Goal: Task Accomplishment & Management: Manage account settings

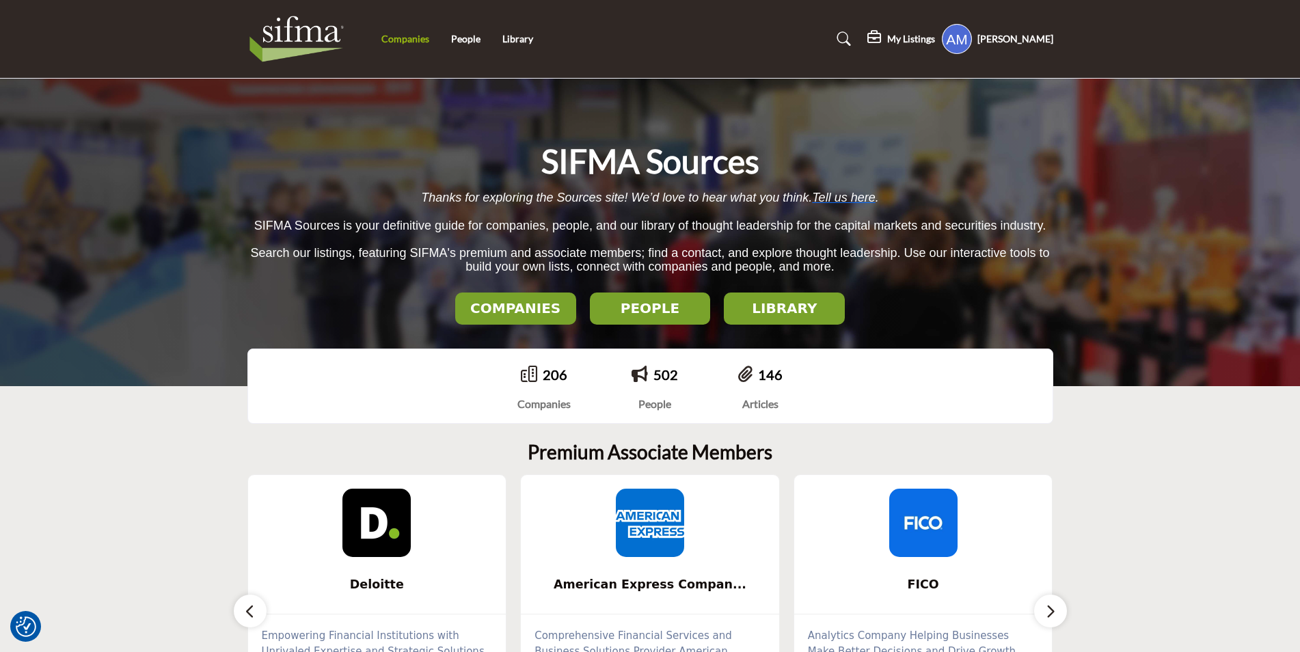
click at [412, 42] on link "Companies" at bounding box center [405, 39] width 48 height 12
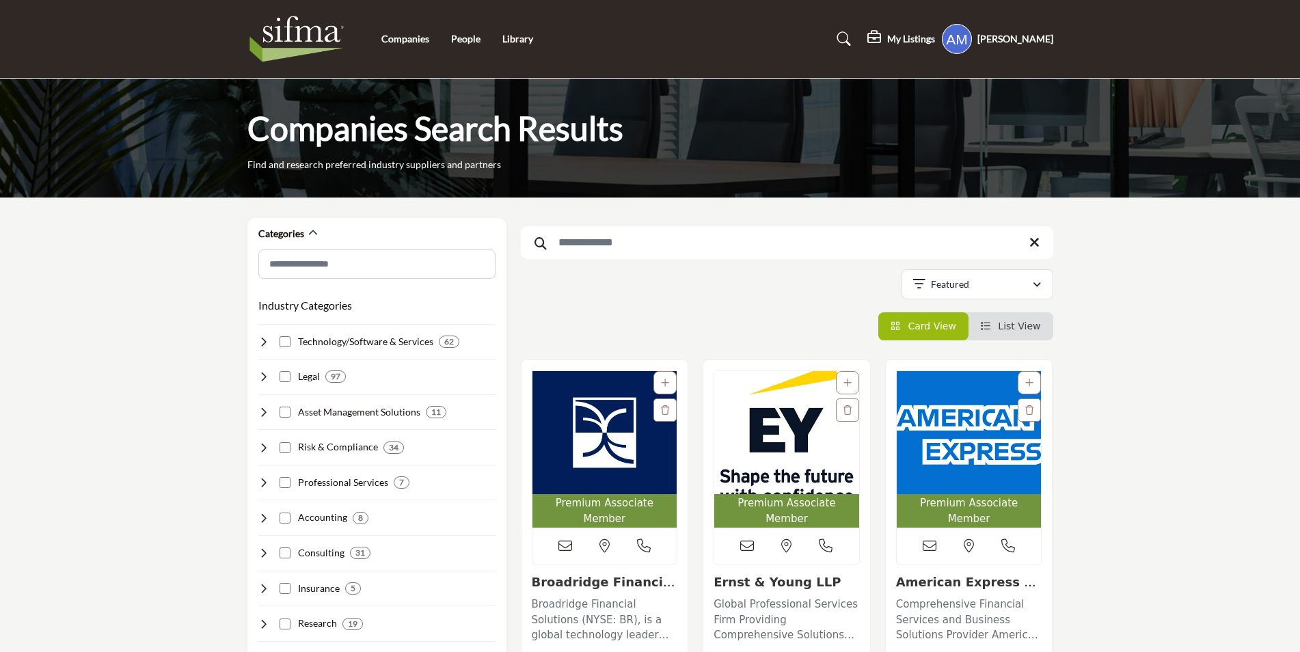
click at [610, 247] on input "Search Keyword" at bounding box center [787, 242] width 532 height 33
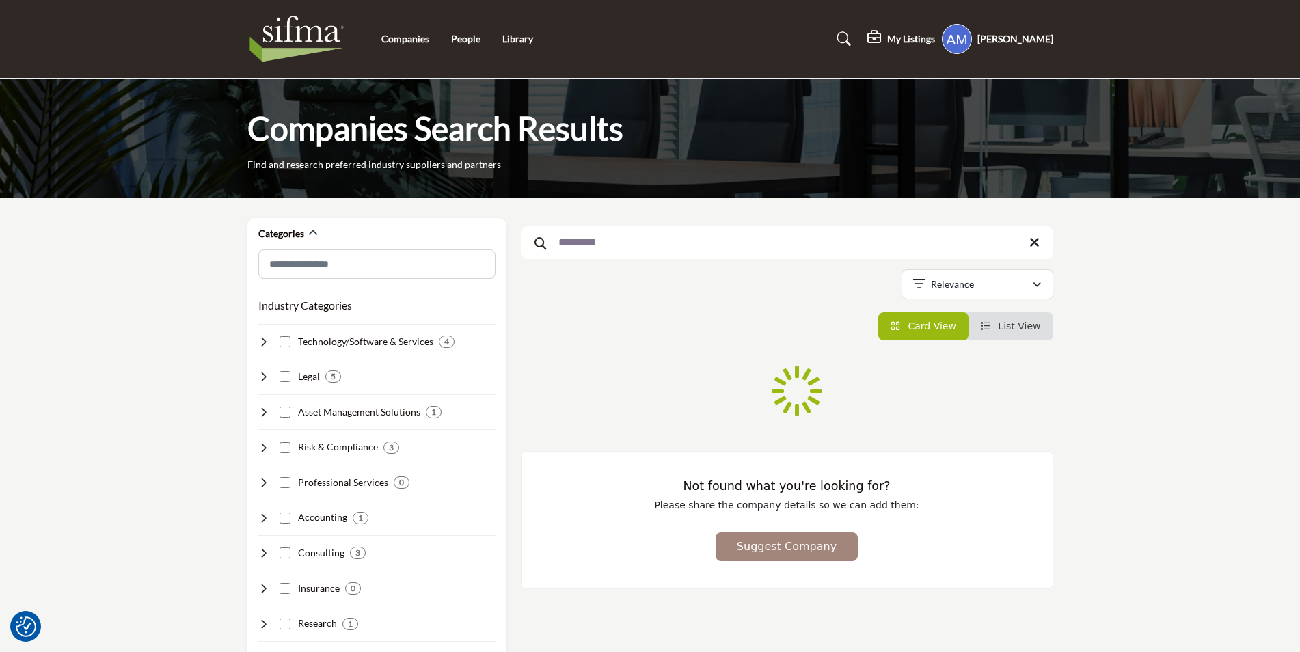
type input "*********"
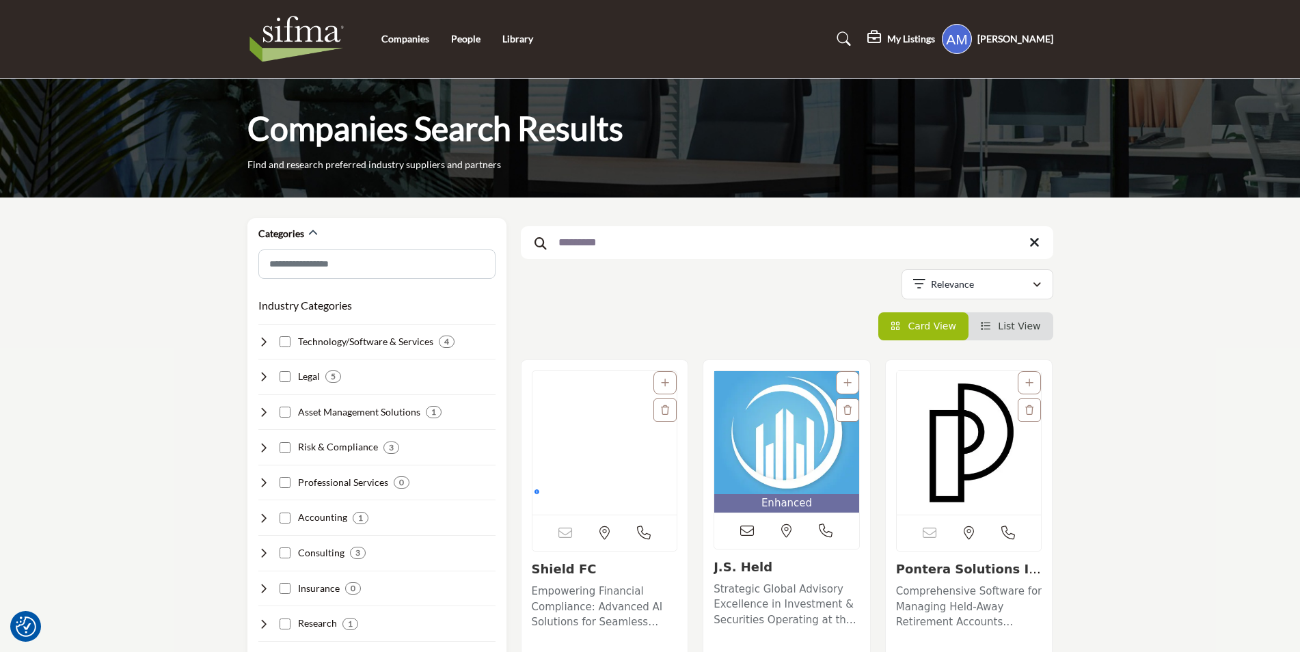
click at [279, 27] on img at bounding box center [300, 39] width 106 height 55
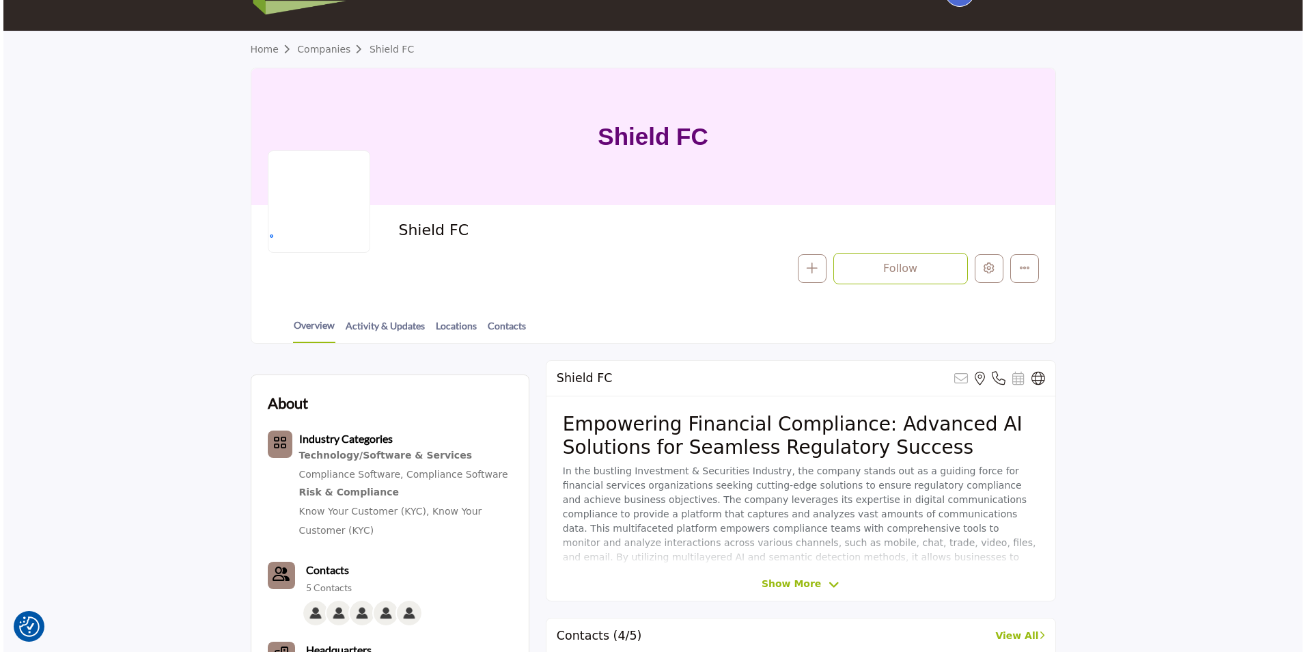
scroll to position [68, 0]
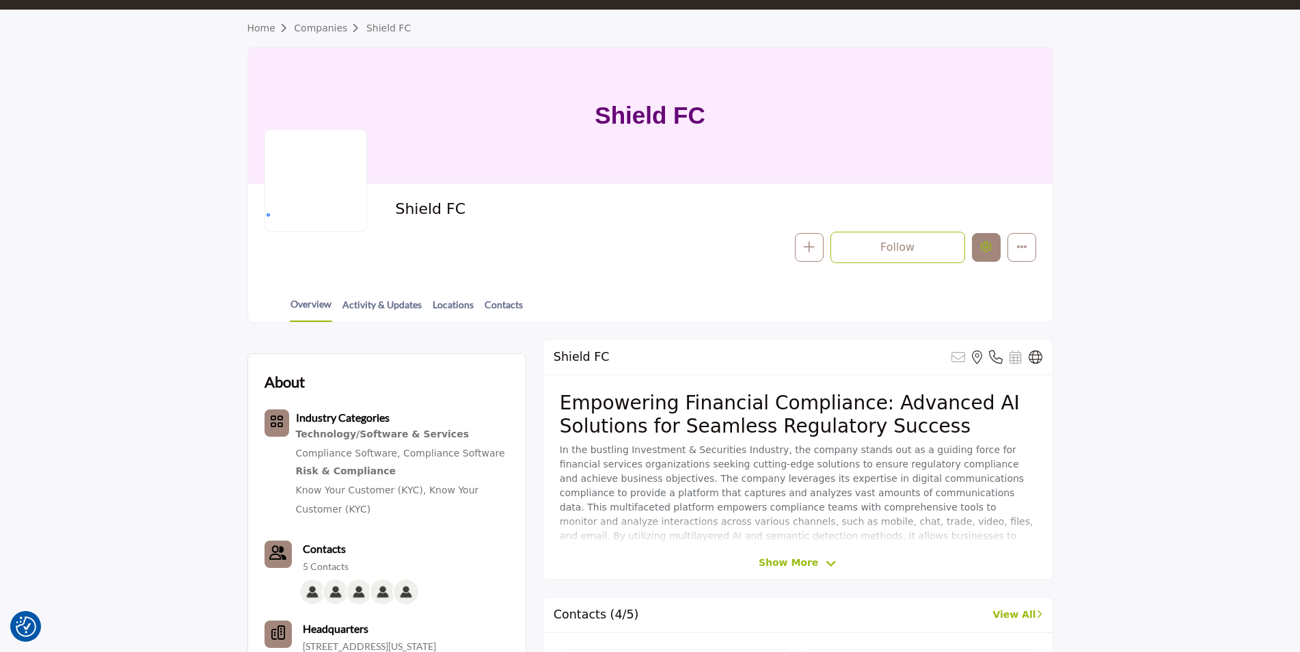
click at [983, 251] on icon "Edit company" at bounding box center [986, 246] width 11 height 11
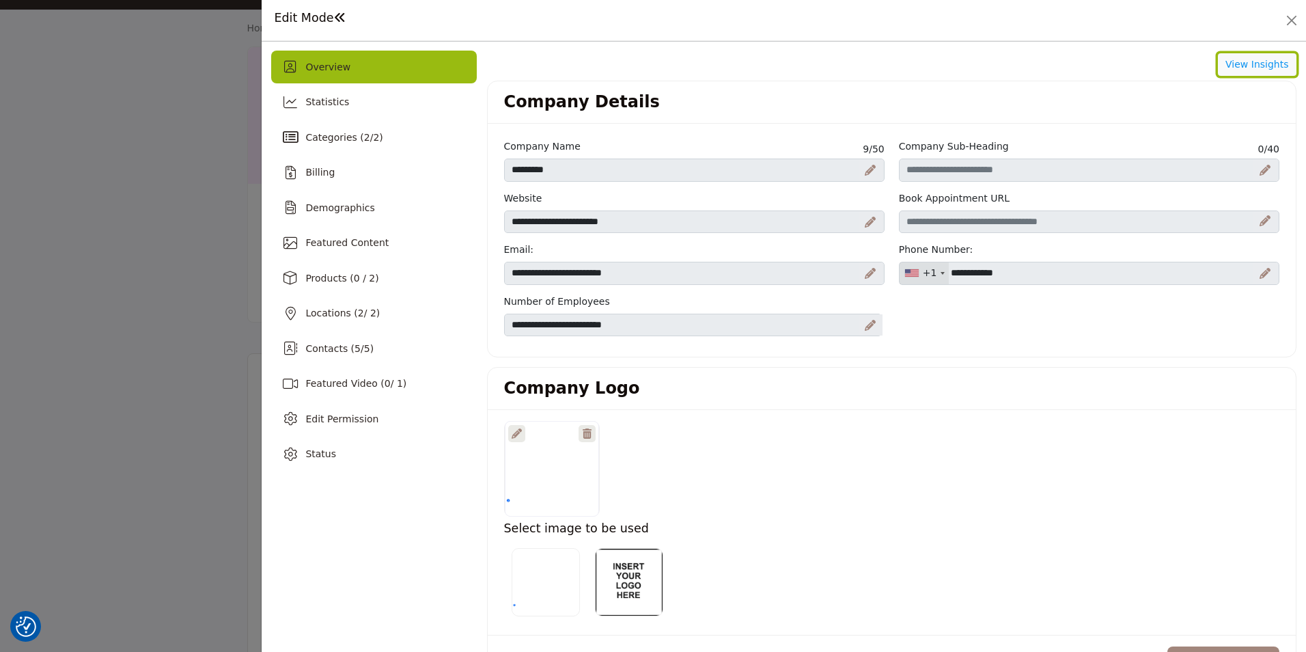
click at [1255, 66] on button "View Insights" at bounding box center [1257, 64] width 79 height 23
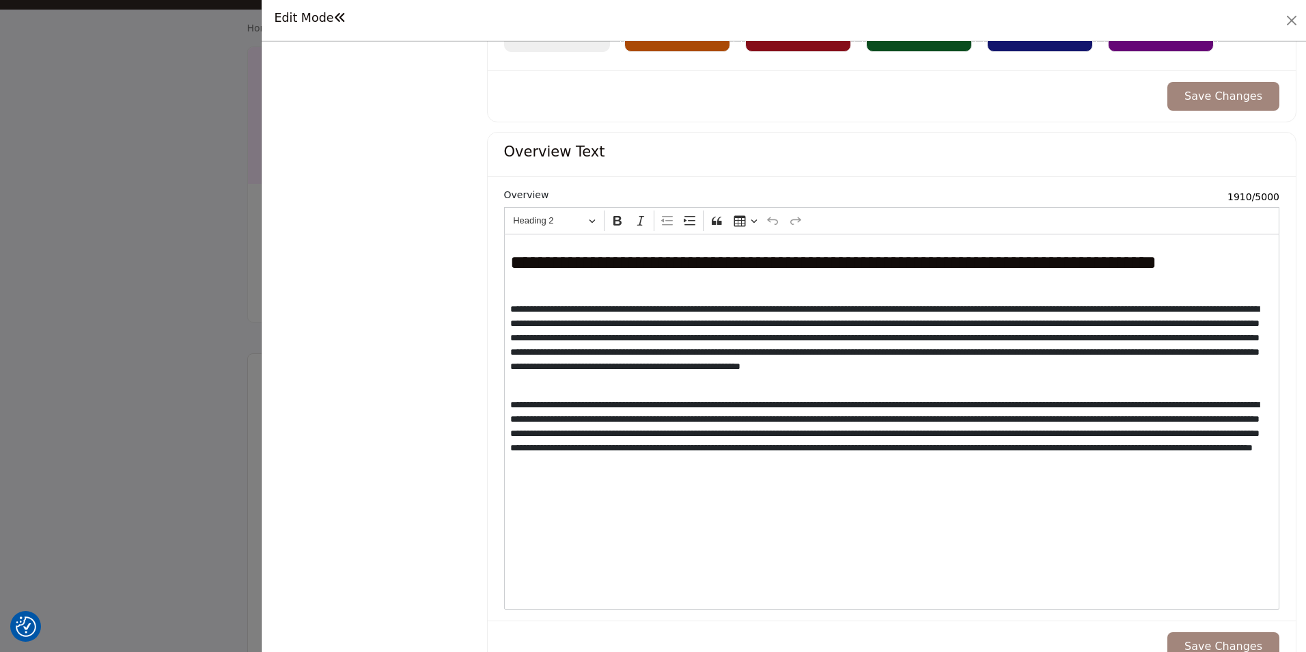
scroll to position [1230, 0]
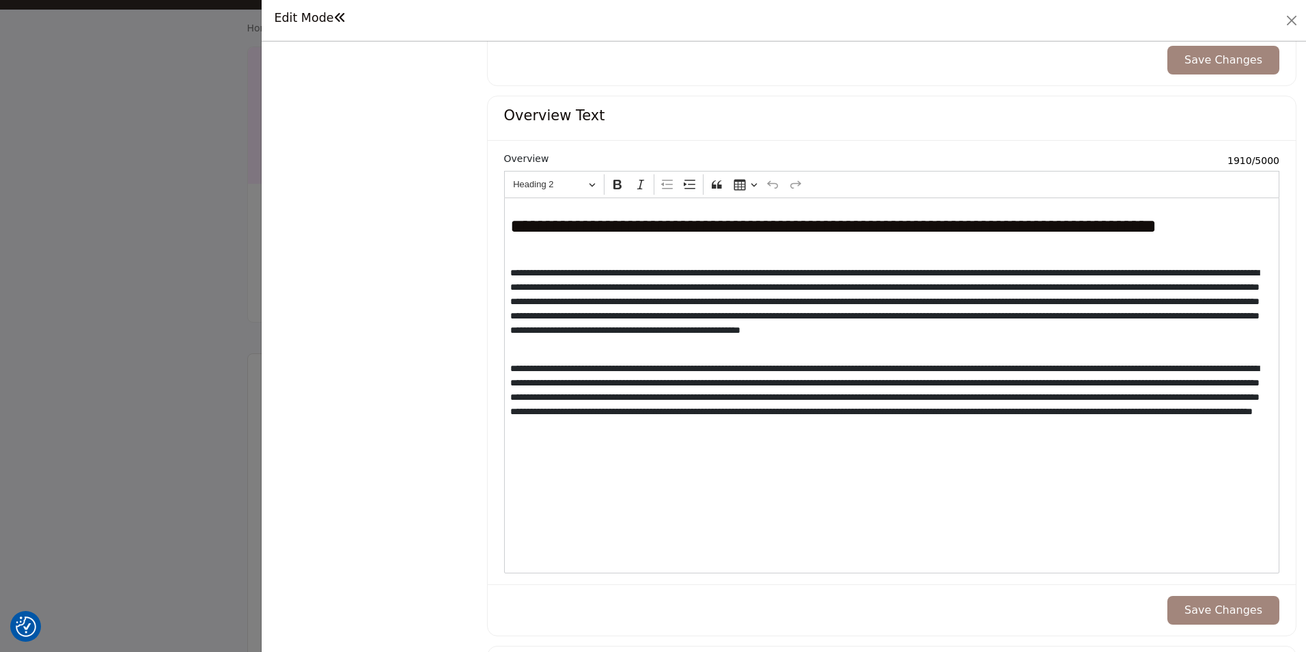
drag, startPoint x: 909, startPoint y: 303, endPoint x: 405, endPoint y: 328, distance: 504.9
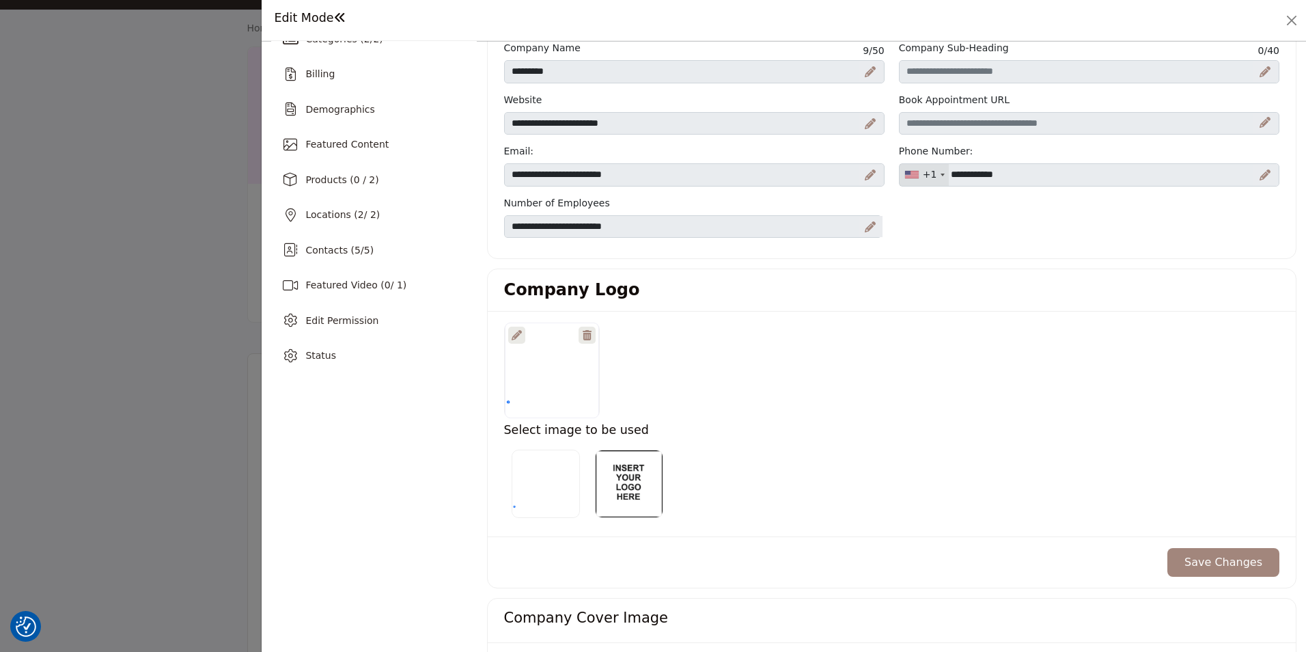
scroll to position [0, 0]
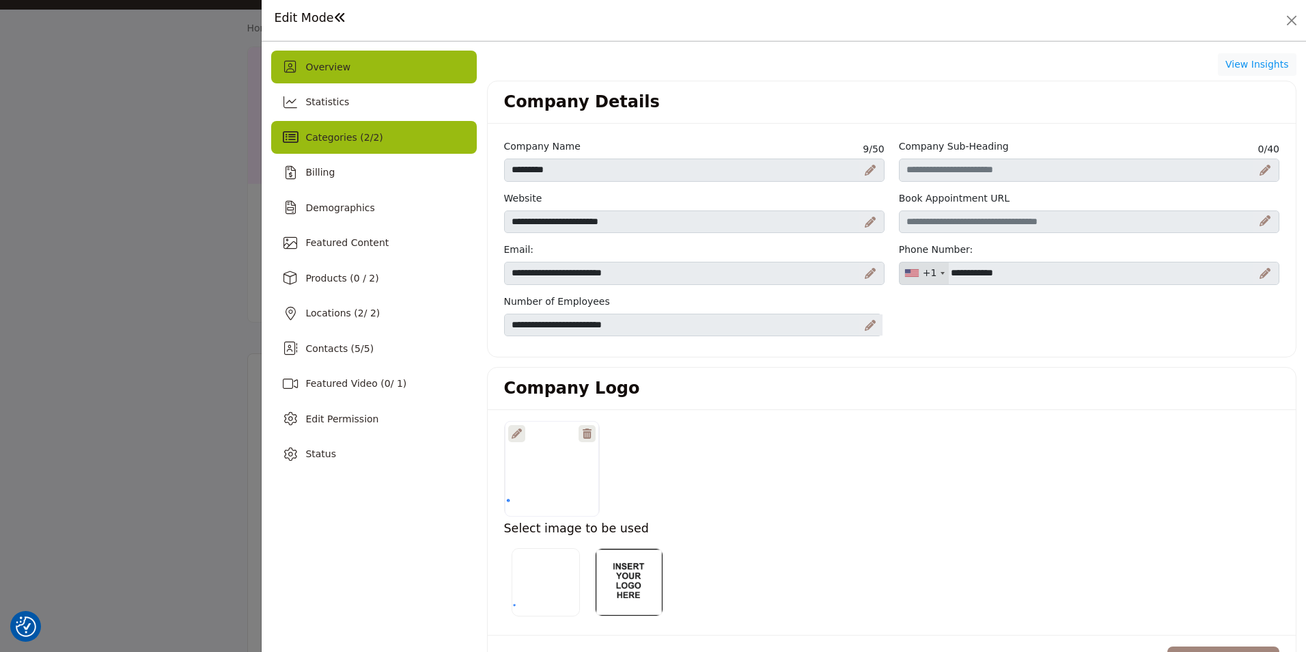
click at [362, 137] on span "Categories ( 2 / 2 )" at bounding box center [343, 137] width 77 height 11
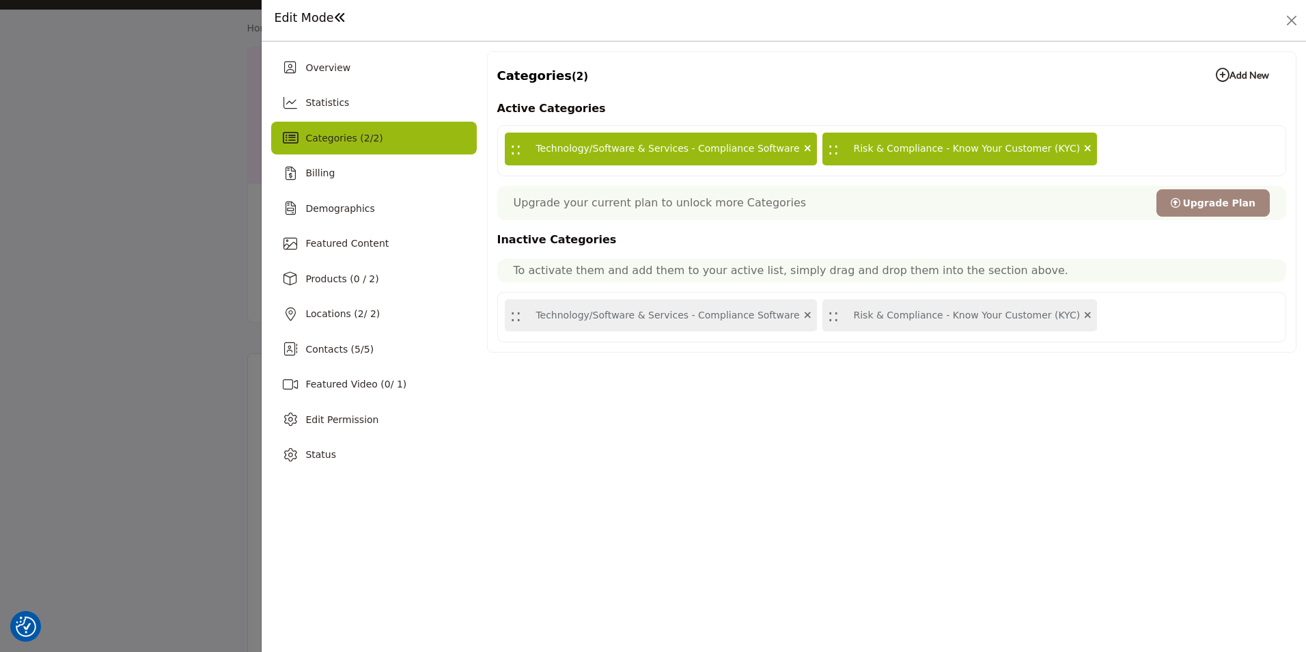
click at [1237, 77] on b "Add New Add New" at bounding box center [1242, 75] width 53 height 14
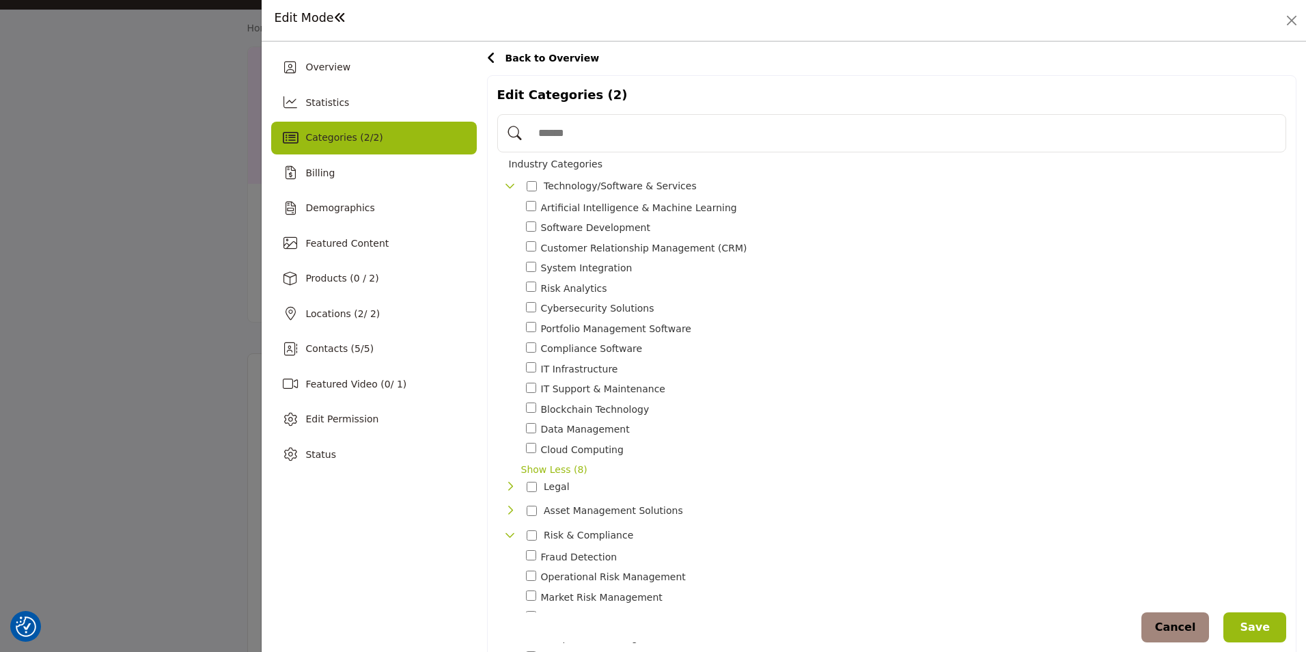
click at [491, 59] on icon at bounding box center [491, 58] width 9 height 14
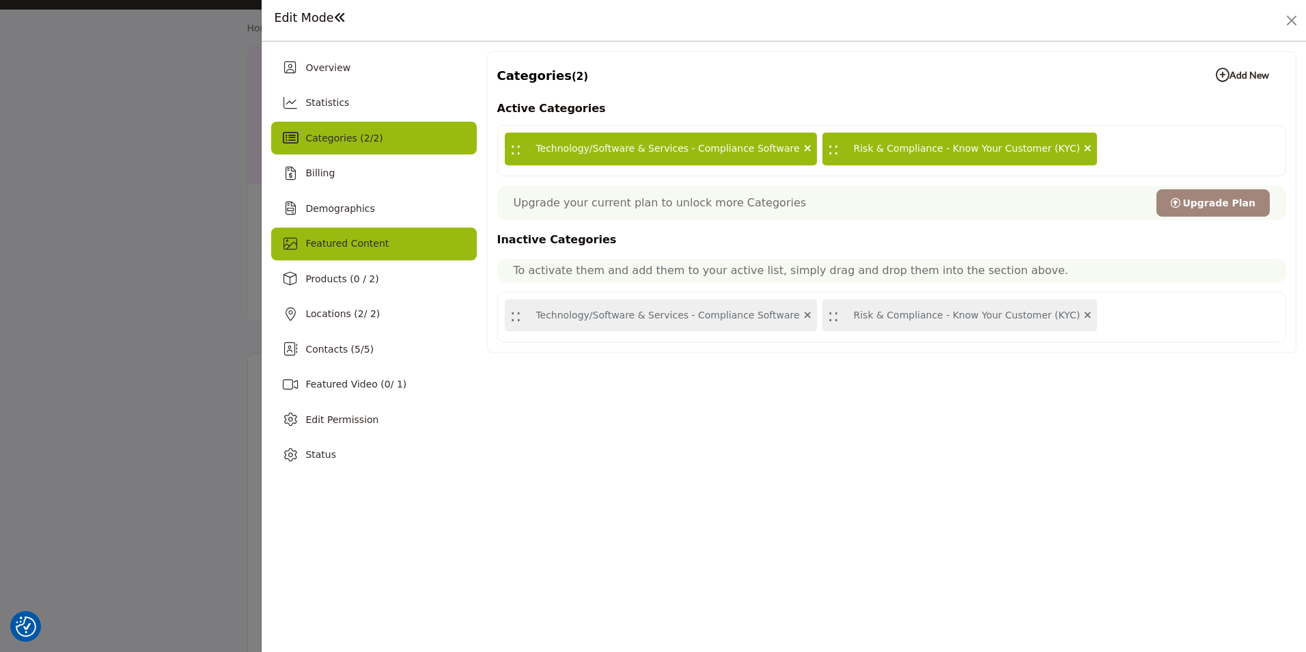
click at [359, 247] on span "Featured Content" at bounding box center [346, 243] width 83 height 11
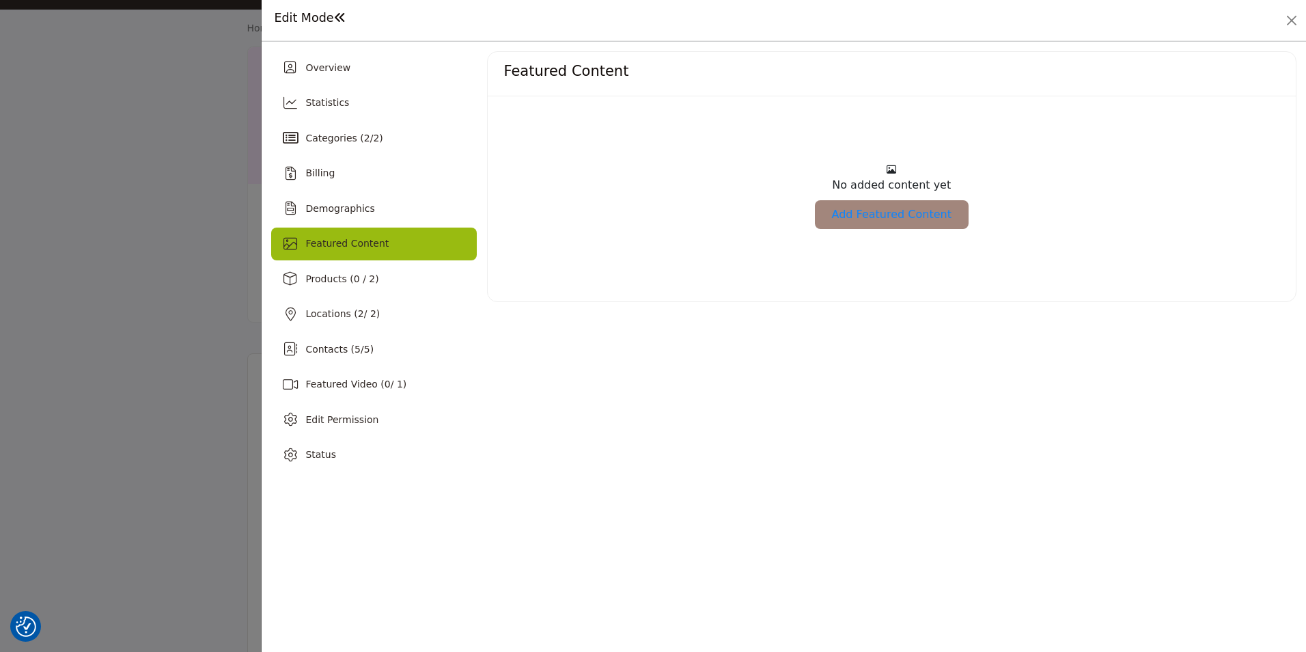
click at [867, 220] on link "Add Featured Content" at bounding box center [892, 214] width 154 height 29
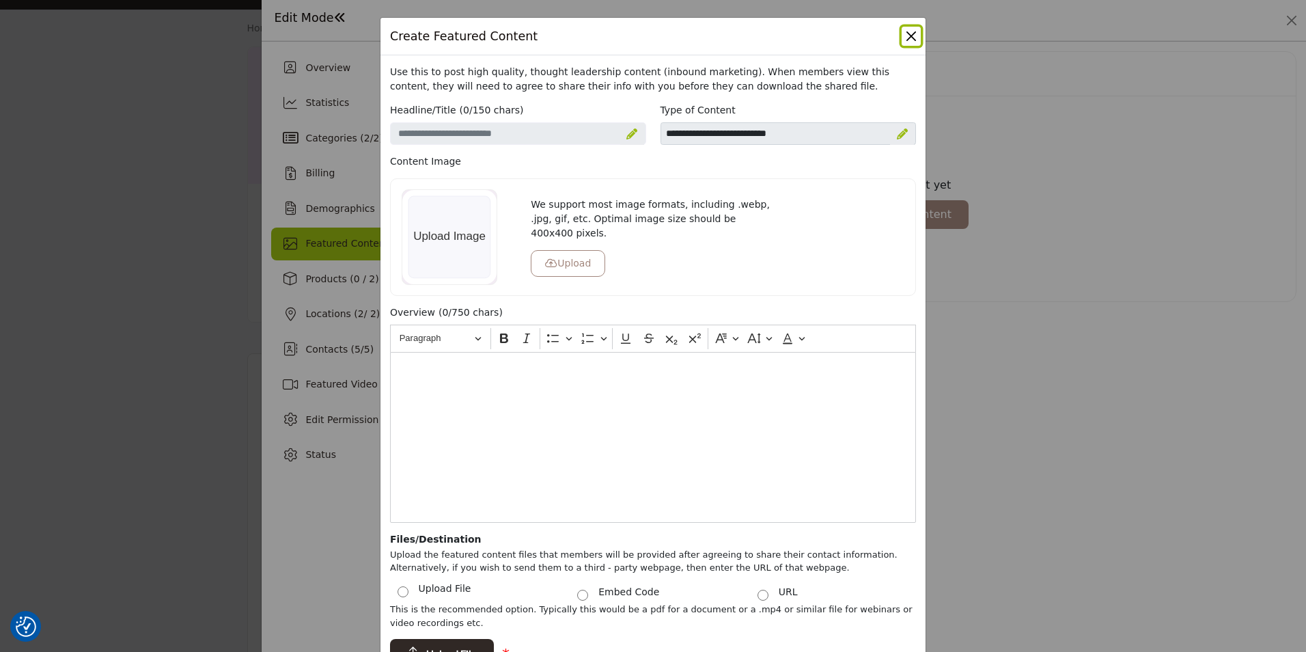
click at [904, 33] on button "Close" at bounding box center [911, 36] width 19 height 19
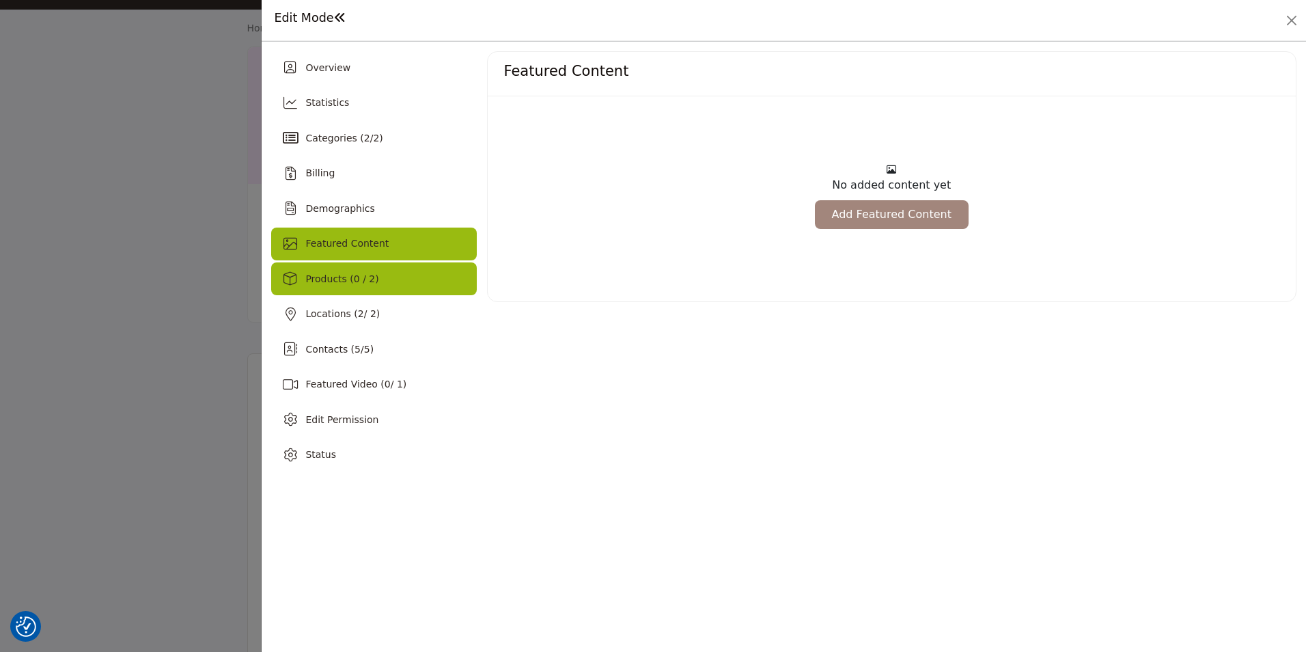
click at [387, 282] on div "Products (0 / 2)" at bounding box center [373, 278] width 205 height 33
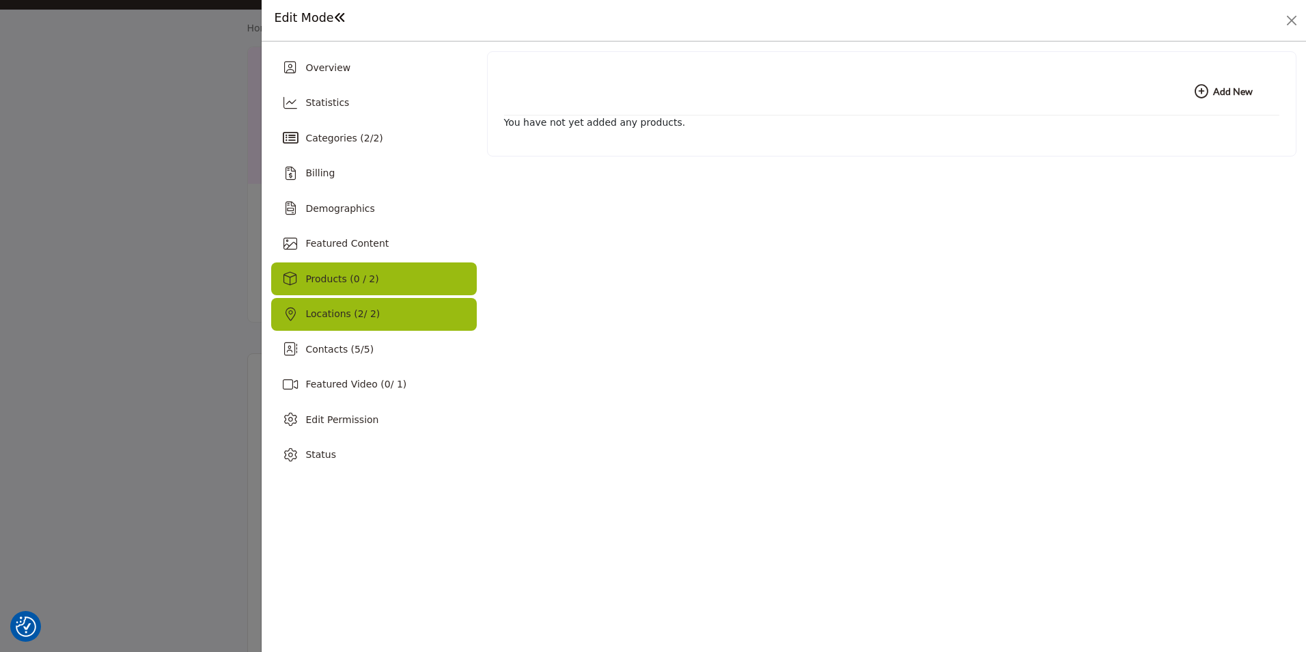
click at [338, 310] on span "Locations ( 2 / 2)" at bounding box center [342, 313] width 74 height 11
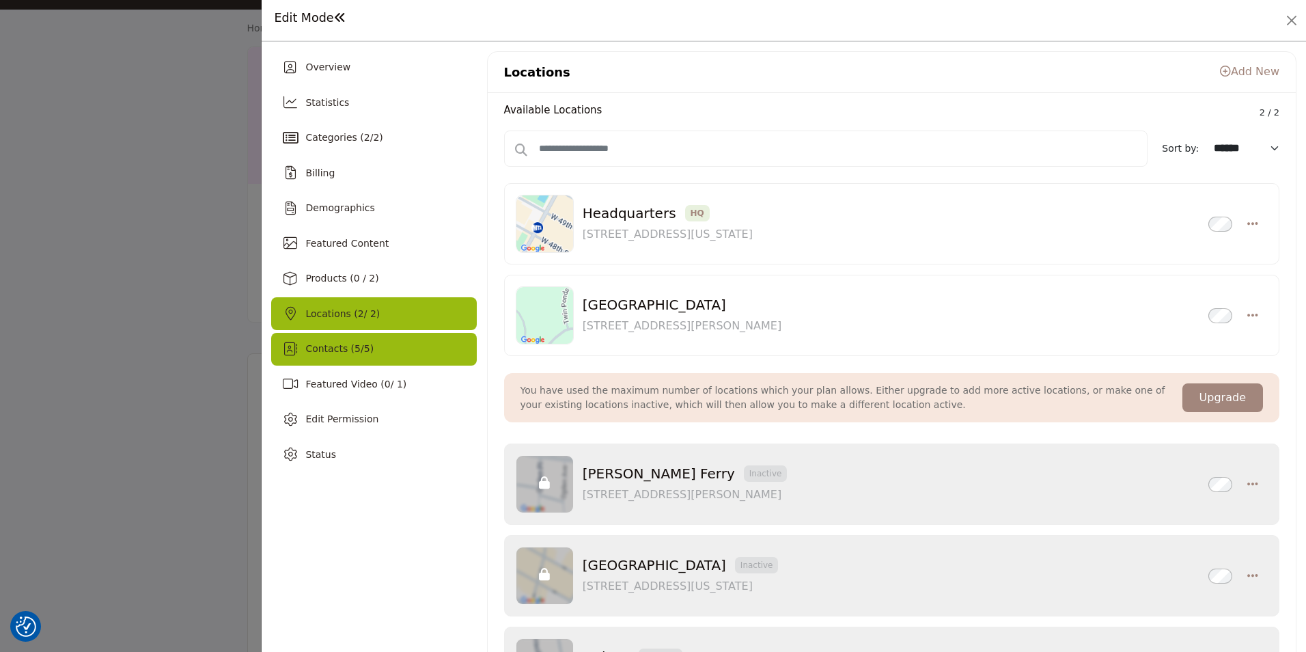
click at [355, 353] on span "Contacts ( 5 / 5 )" at bounding box center [339, 348] width 68 height 11
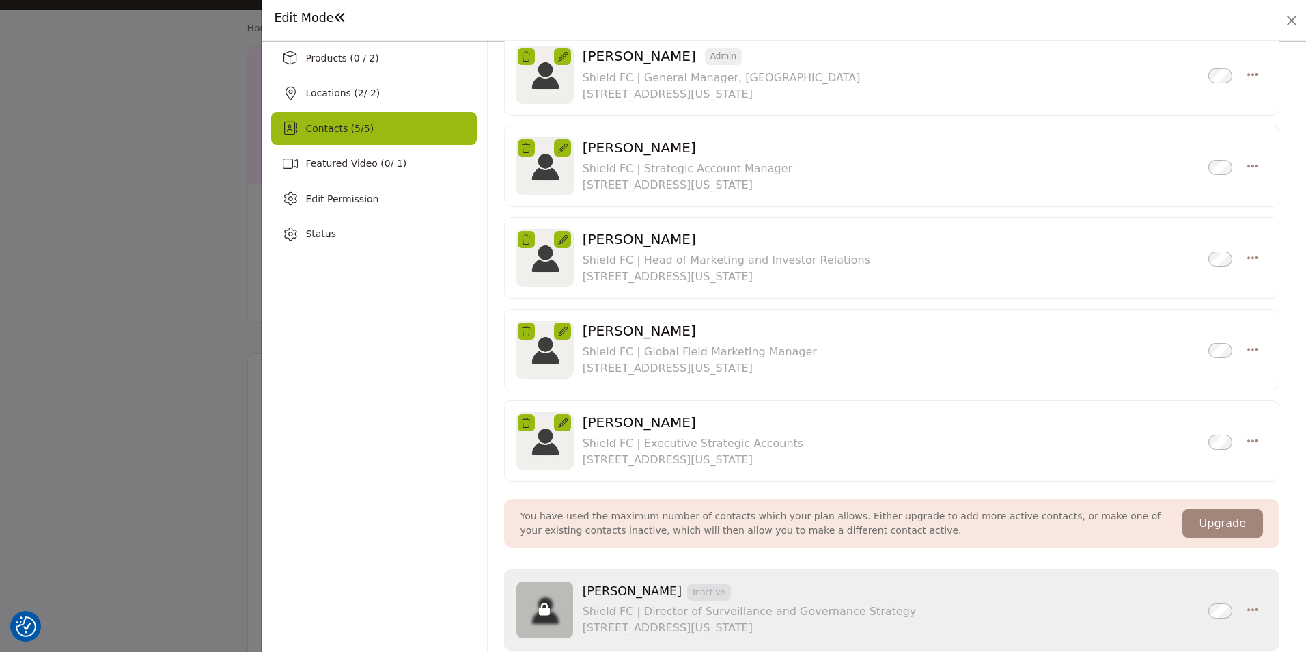
scroll to position [15, 0]
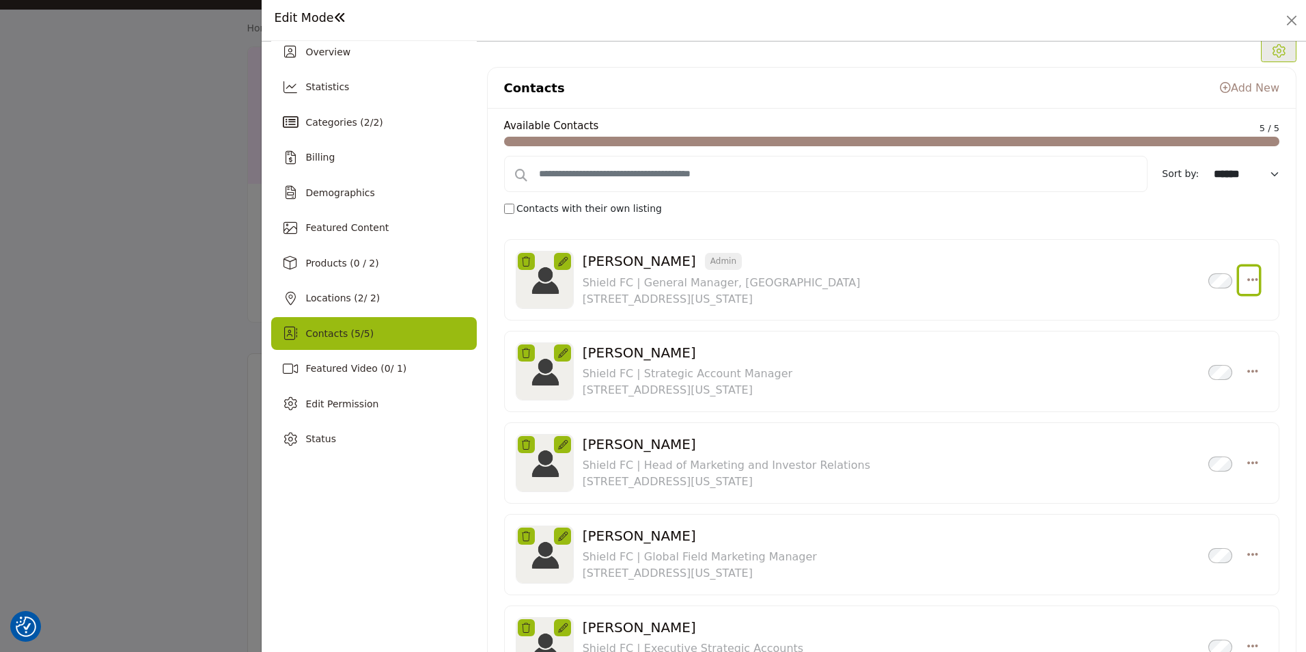
click at [1248, 281] on icon "Select Droddown options" at bounding box center [1253, 279] width 11 height 12
click at [793, 376] on p "Shield FC | Strategic Account Manager" at bounding box center [688, 374] width 210 height 16
click at [1248, 369] on icon "Select Droddown options" at bounding box center [1253, 371] width 11 height 12
click at [1163, 498] on link "Create Listing" at bounding box center [1187, 501] width 133 height 25
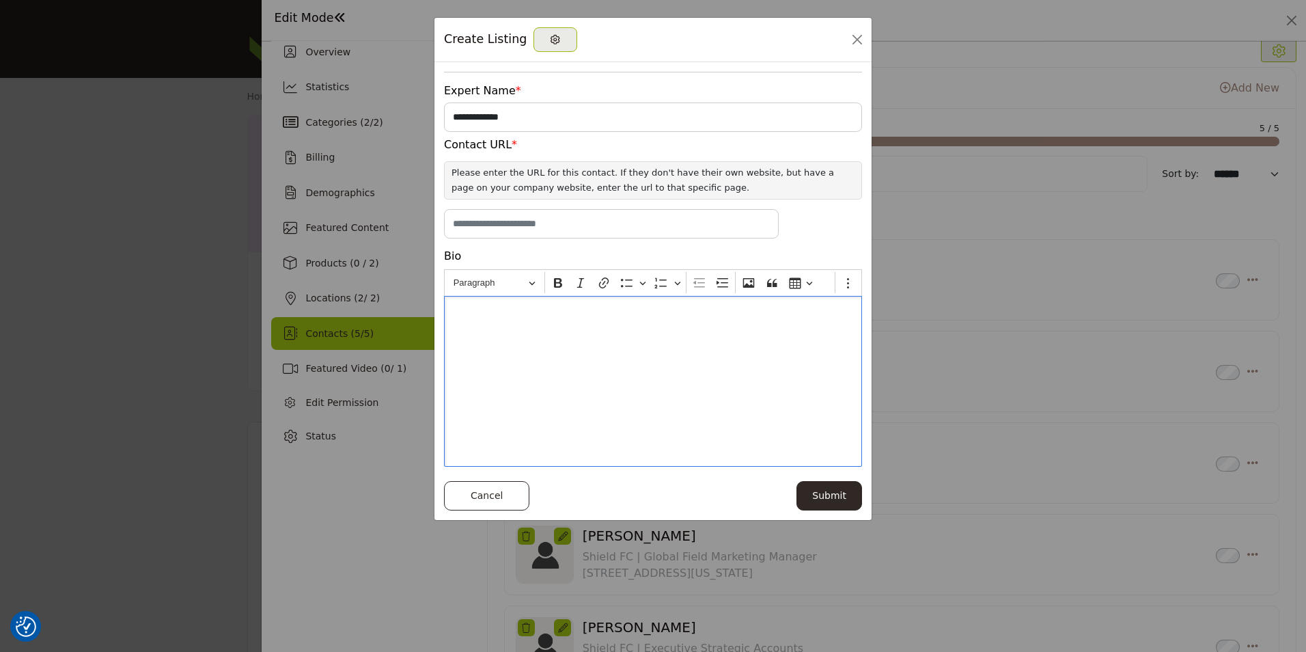
drag, startPoint x: 501, startPoint y: 324, endPoint x: 685, endPoint y: 448, distance: 222.1
click at [685, 448] on div "Editor editing area: main" at bounding box center [653, 381] width 418 height 171
click at [857, 44] on button "Close" at bounding box center [857, 39] width 19 height 19
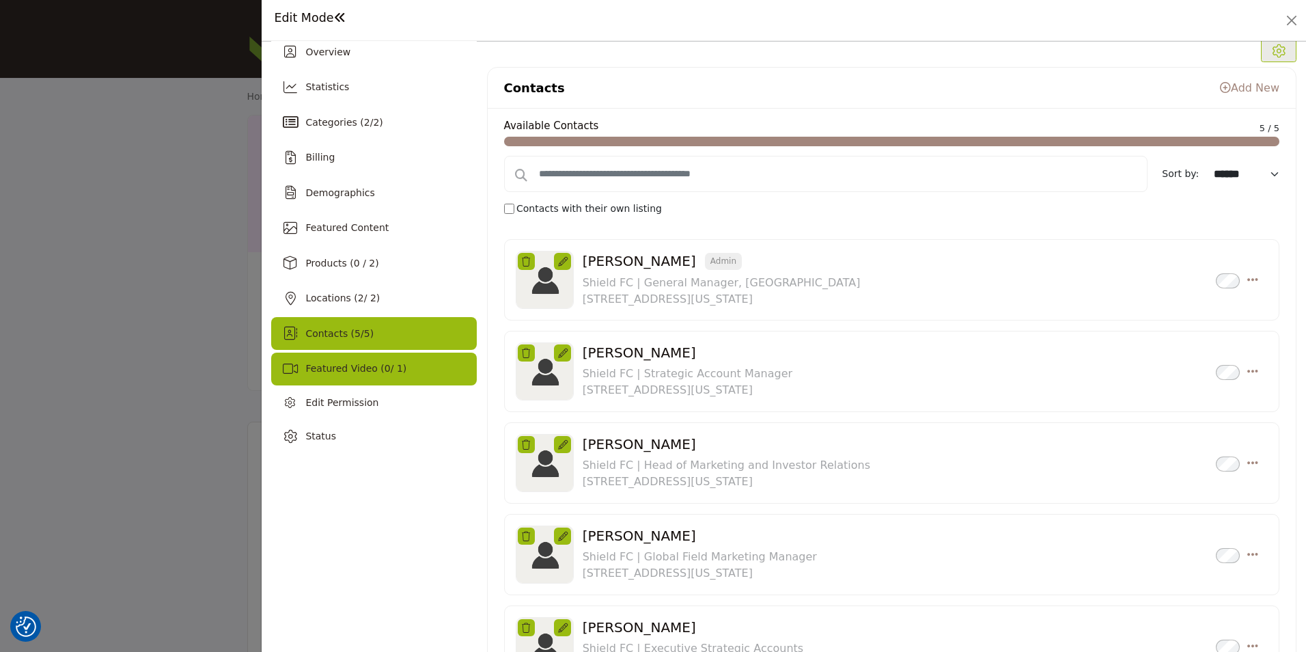
click at [390, 367] on span "Featured Video ( 0 / 1)" at bounding box center [355, 368] width 101 height 11
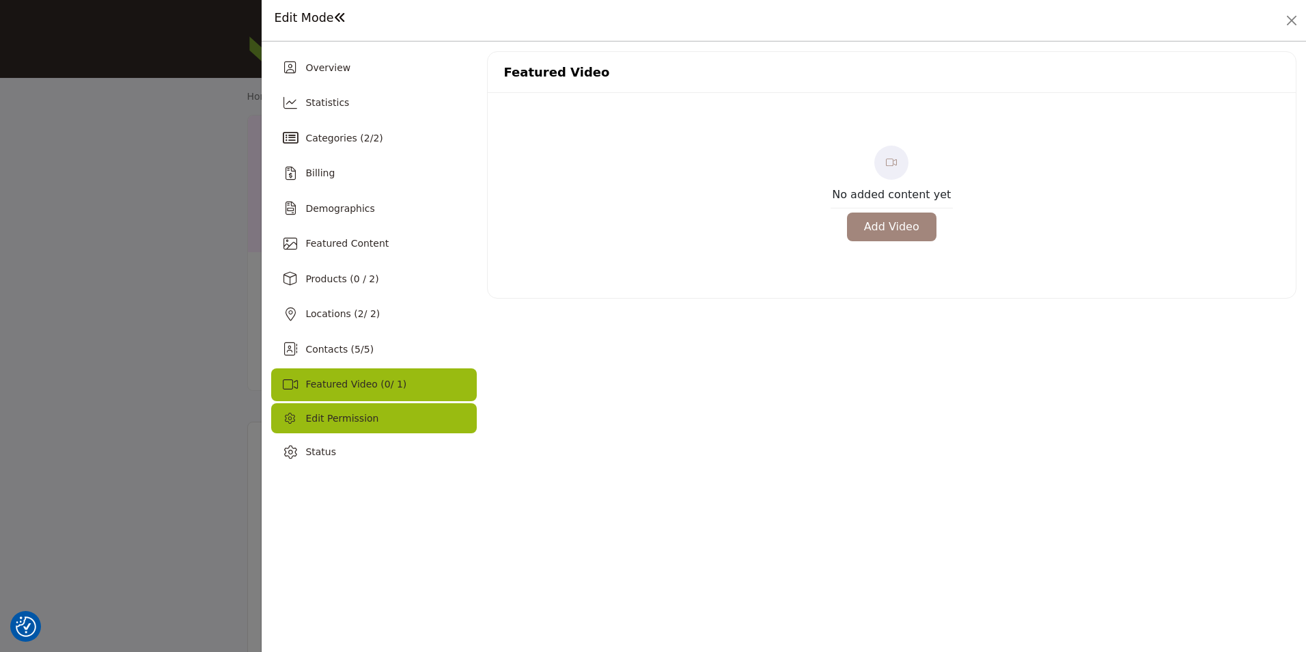
click at [346, 424] on span "Edit Permission" at bounding box center [341, 418] width 73 height 11
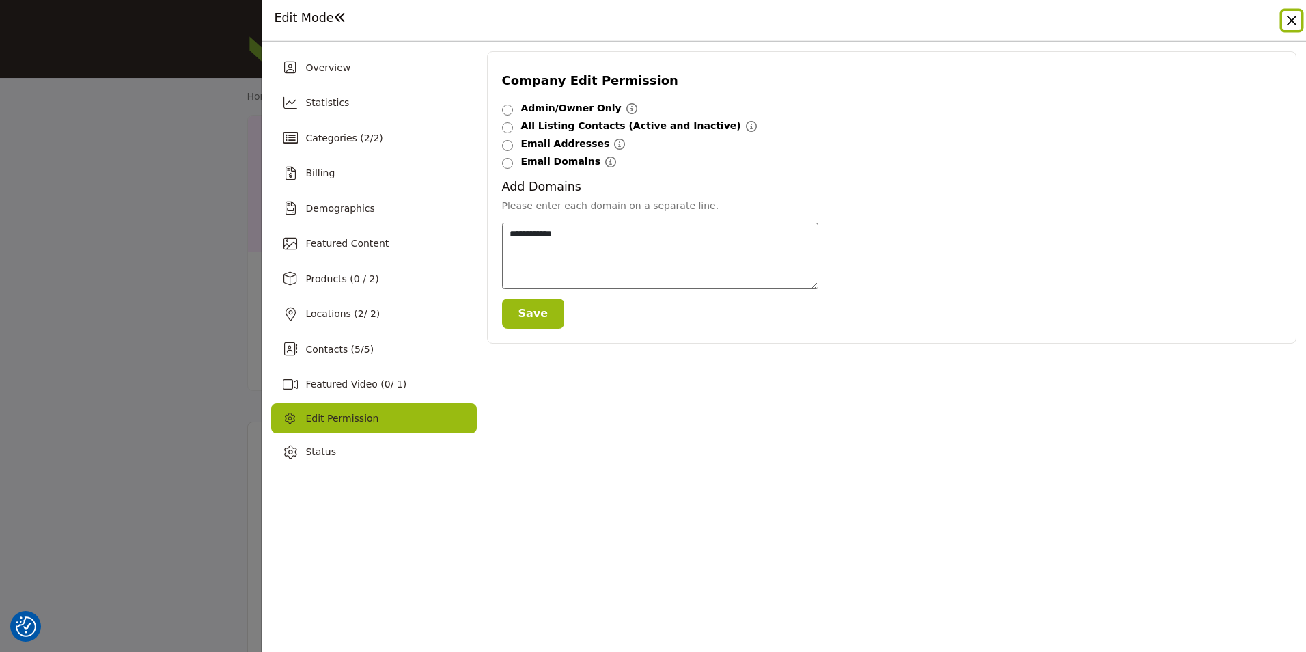
click at [1292, 24] on button "Close" at bounding box center [1292, 20] width 19 height 19
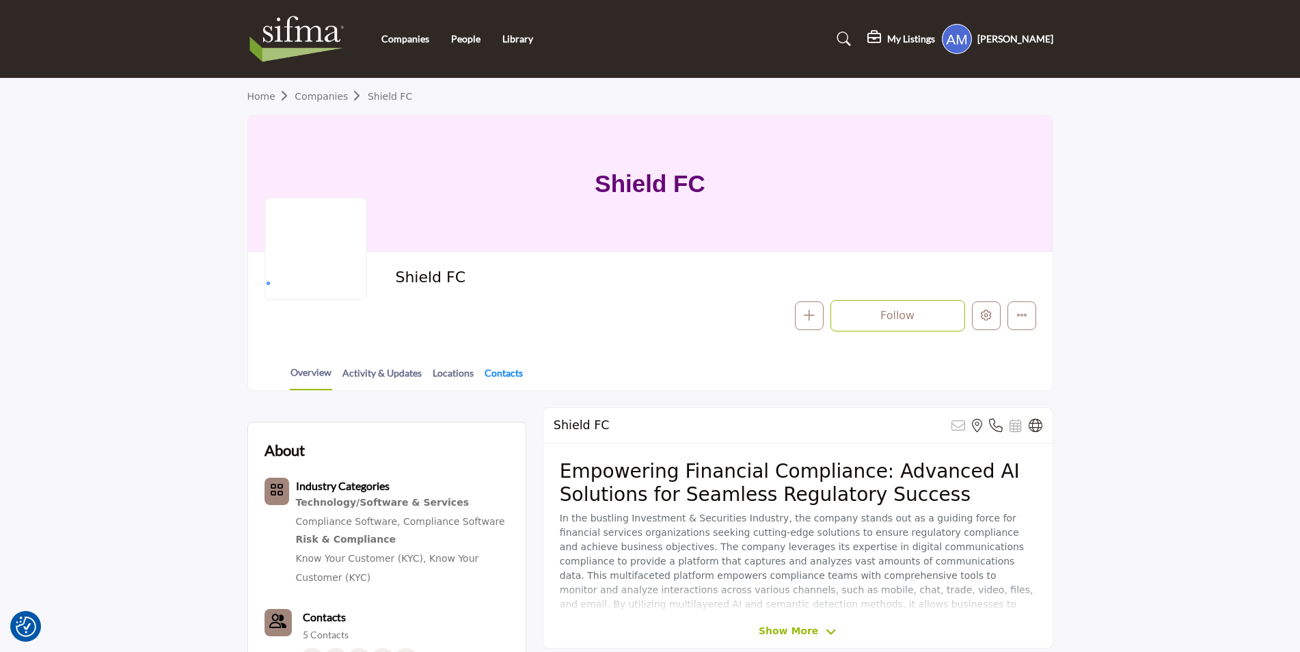
click at [495, 380] on link "Contacts" at bounding box center [504, 378] width 40 height 24
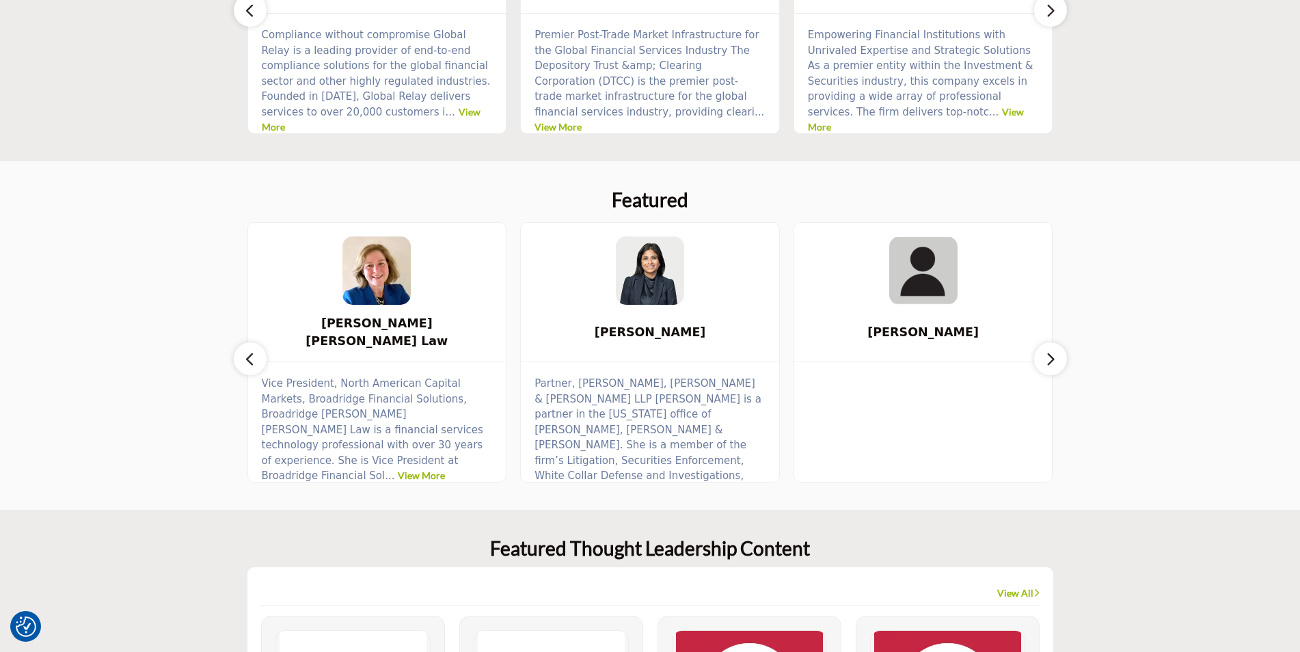
scroll to position [615, 0]
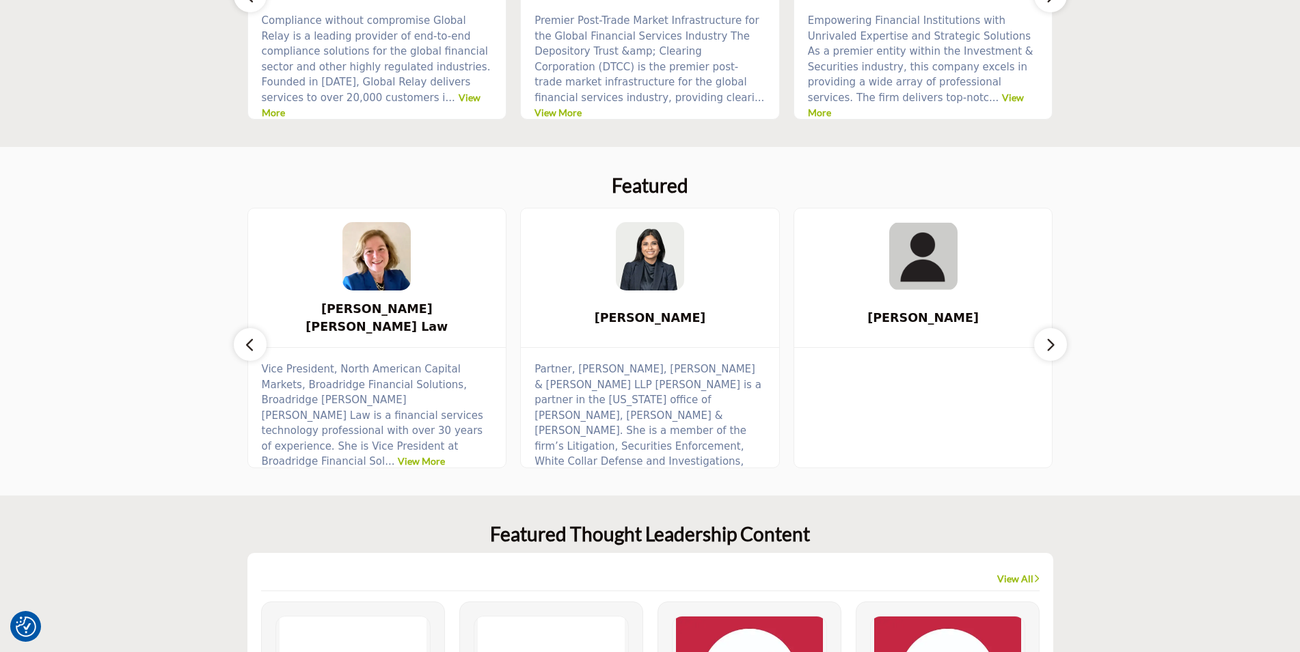
click at [249, 342] on icon "button" at bounding box center [250, 344] width 11 height 17
drag, startPoint x: 249, startPoint y: 342, endPoint x: 413, endPoint y: 338, distance: 163.4
click at [257, 340] on button "button" at bounding box center [250, 344] width 33 height 33
click at [1035, 347] on button "button" at bounding box center [1050, 344] width 33 height 33
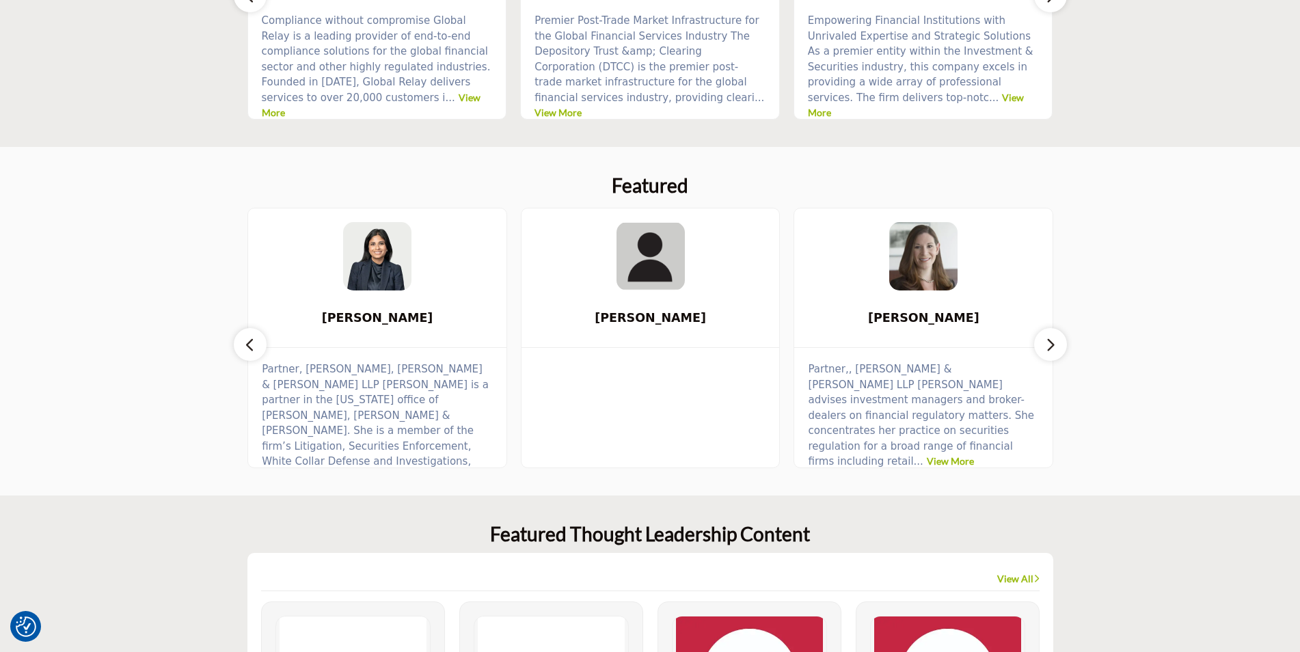
click at [1050, 348] on icon "button" at bounding box center [1050, 344] width 11 height 17
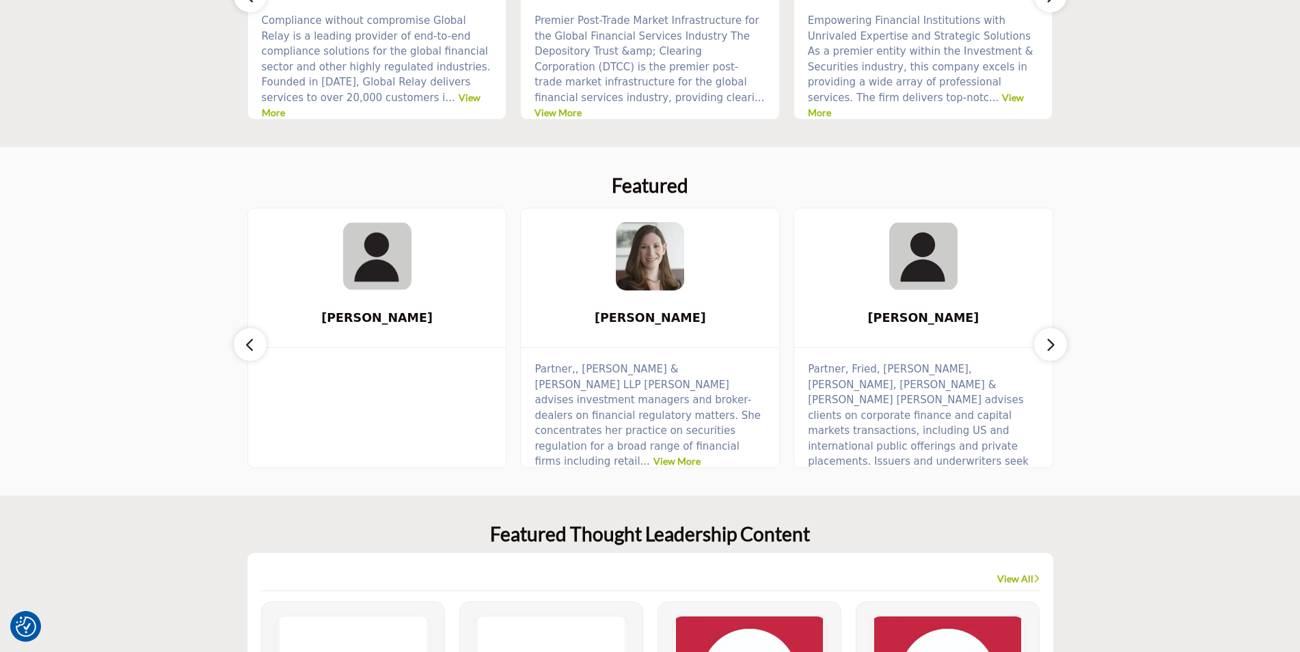
click at [1053, 346] on icon "button" at bounding box center [1050, 344] width 11 height 17
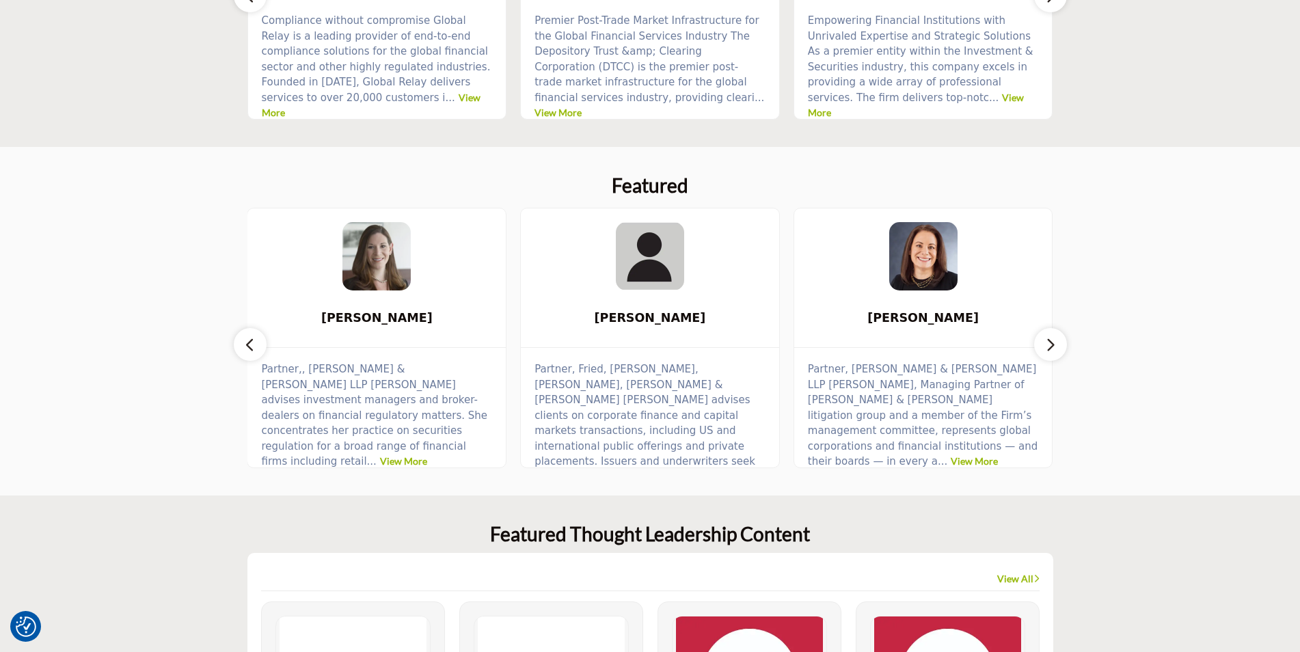
click at [1051, 345] on icon "button" at bounding box center [1050, 344] width 11 height 17
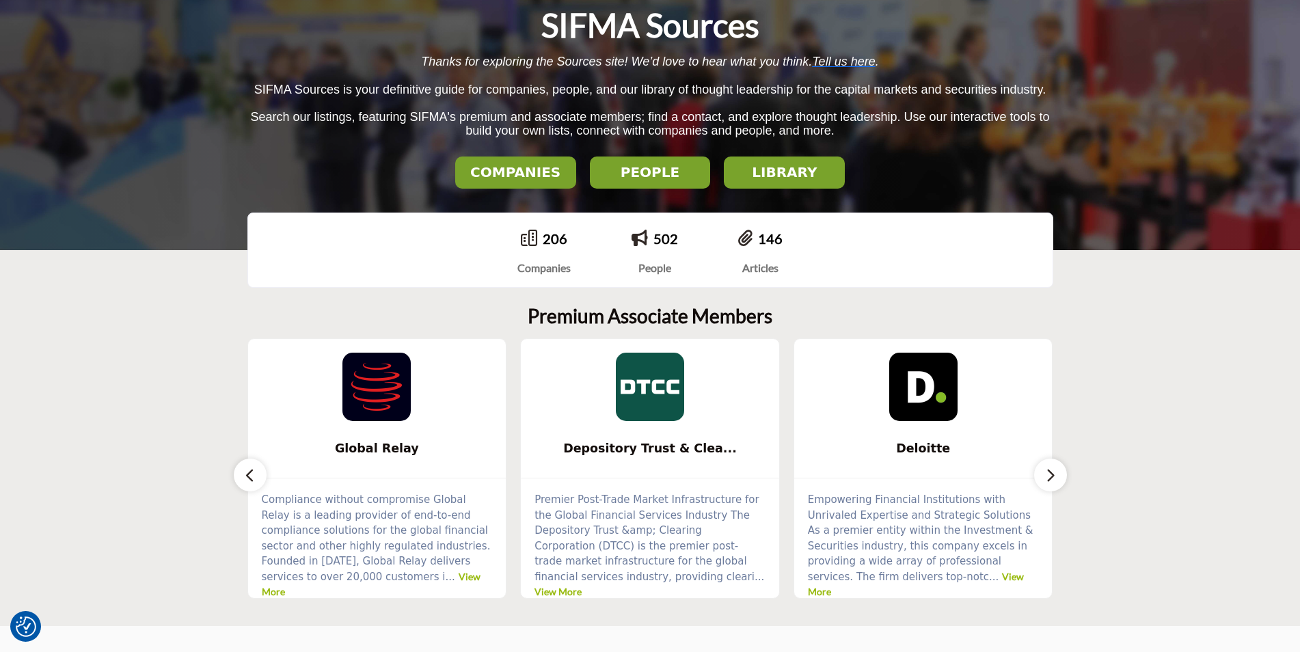
scroll to position [0, 0]
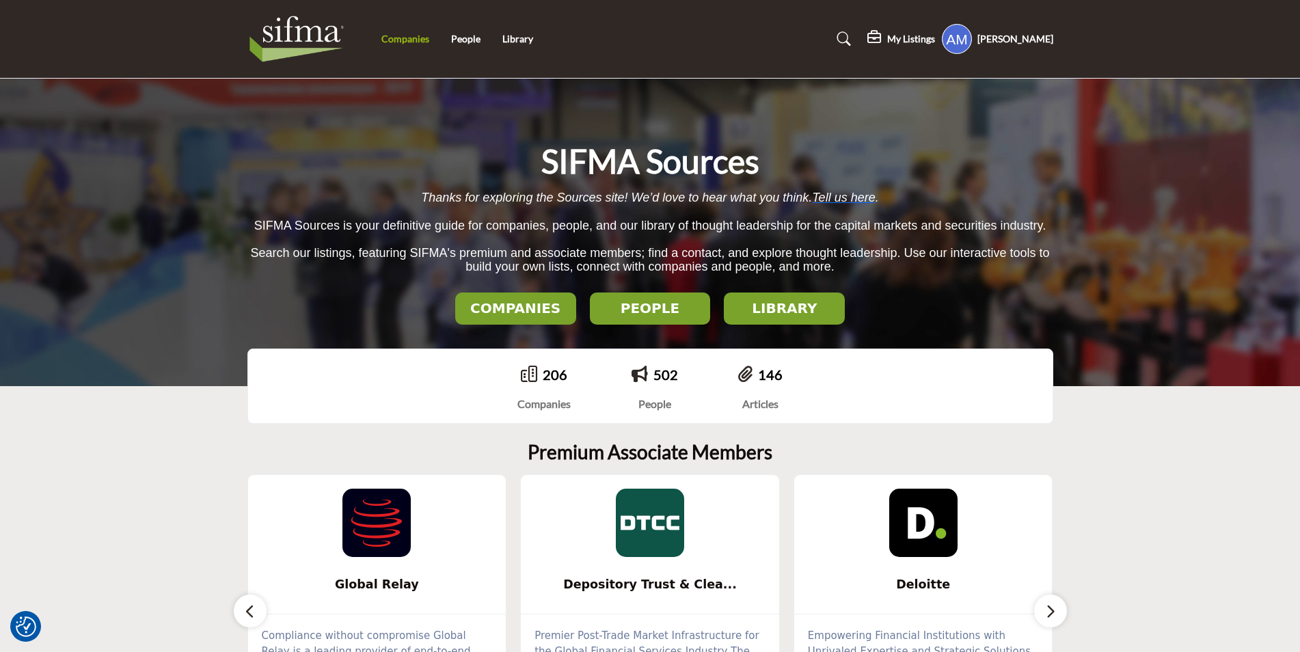
click at [392, 39] on link "Companies" at bounding box center [405, 39] width 48 height 12
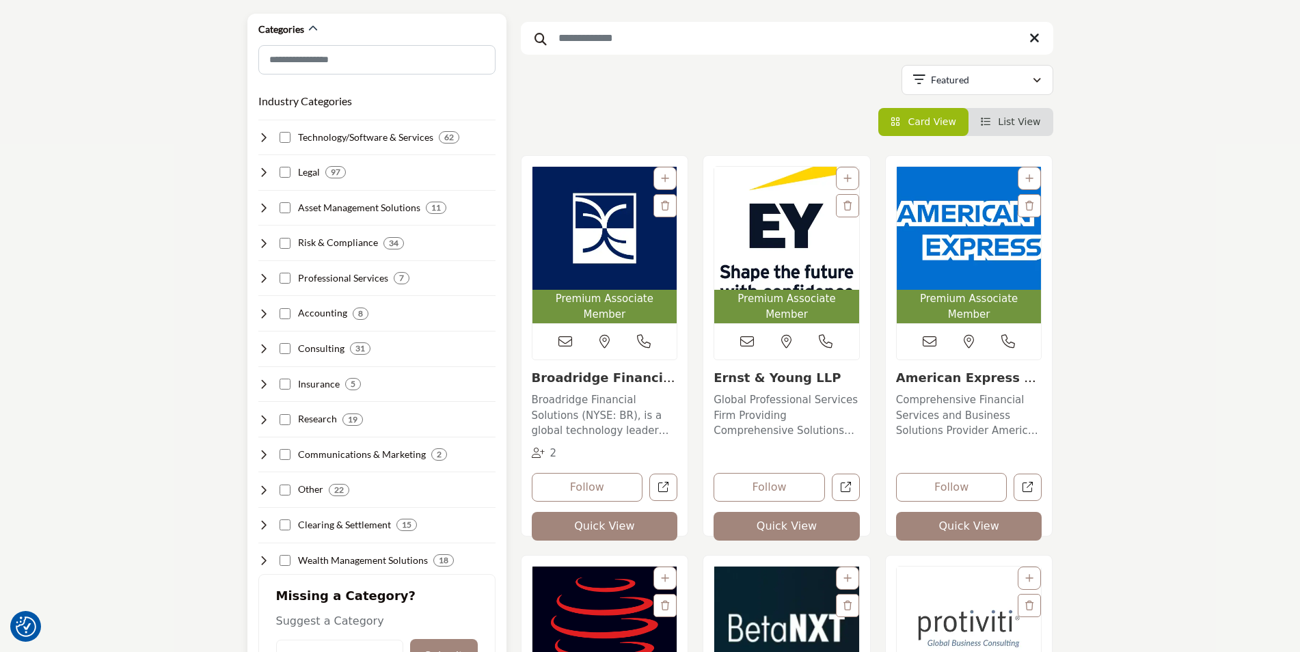
scroll to position [205, 0]
click at [612, 50] on input "Search Keyword" at bounding box center [787, 37] width 532 height 33
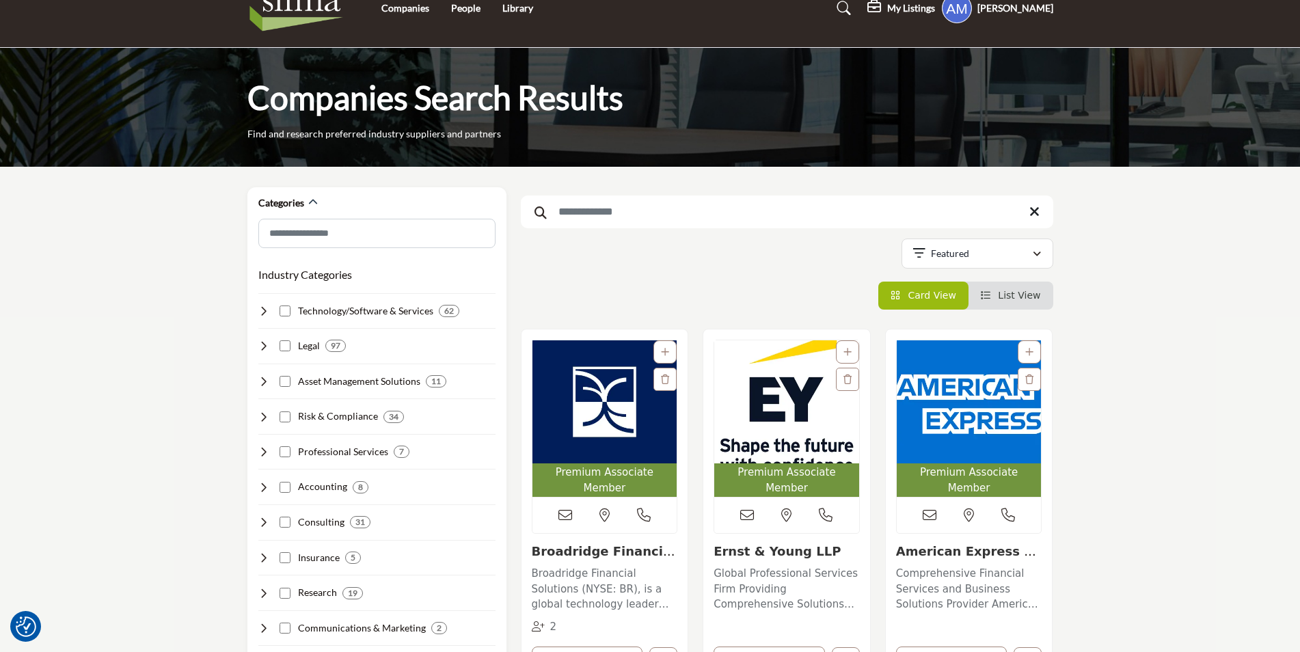
scroll to position [0, 0]
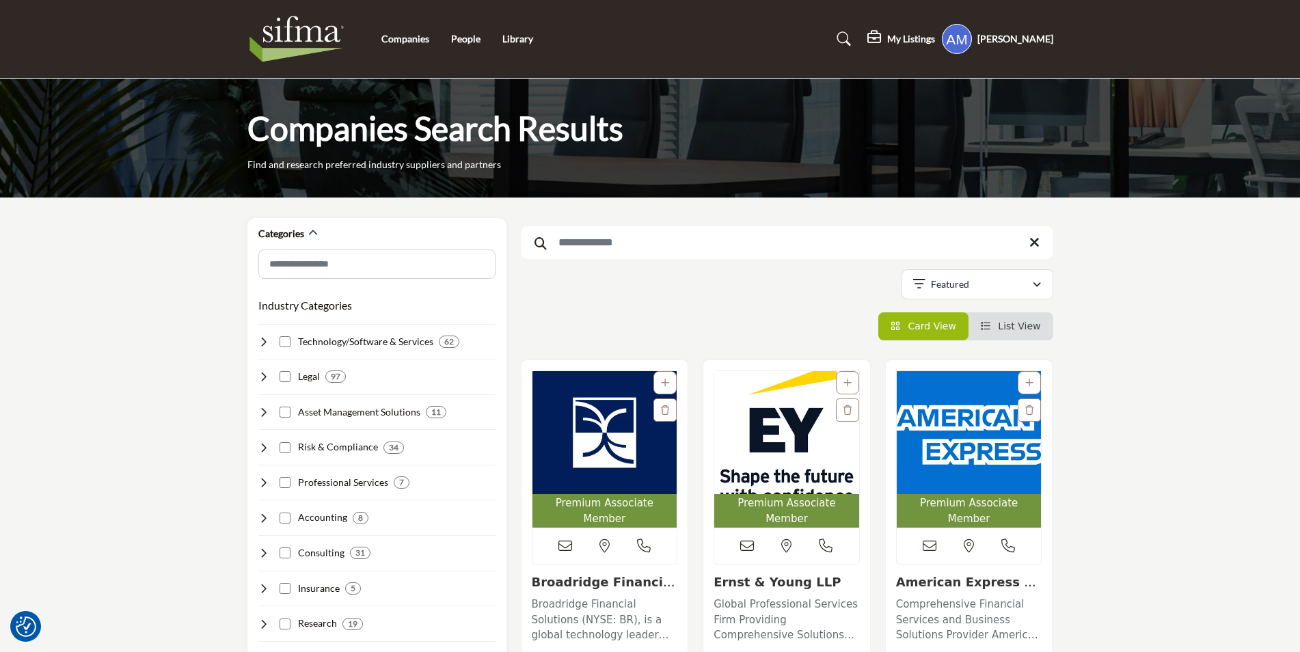
click at [651, 240] on input "Search Keyword" at bounding box center [787, 242] width 532 height 33
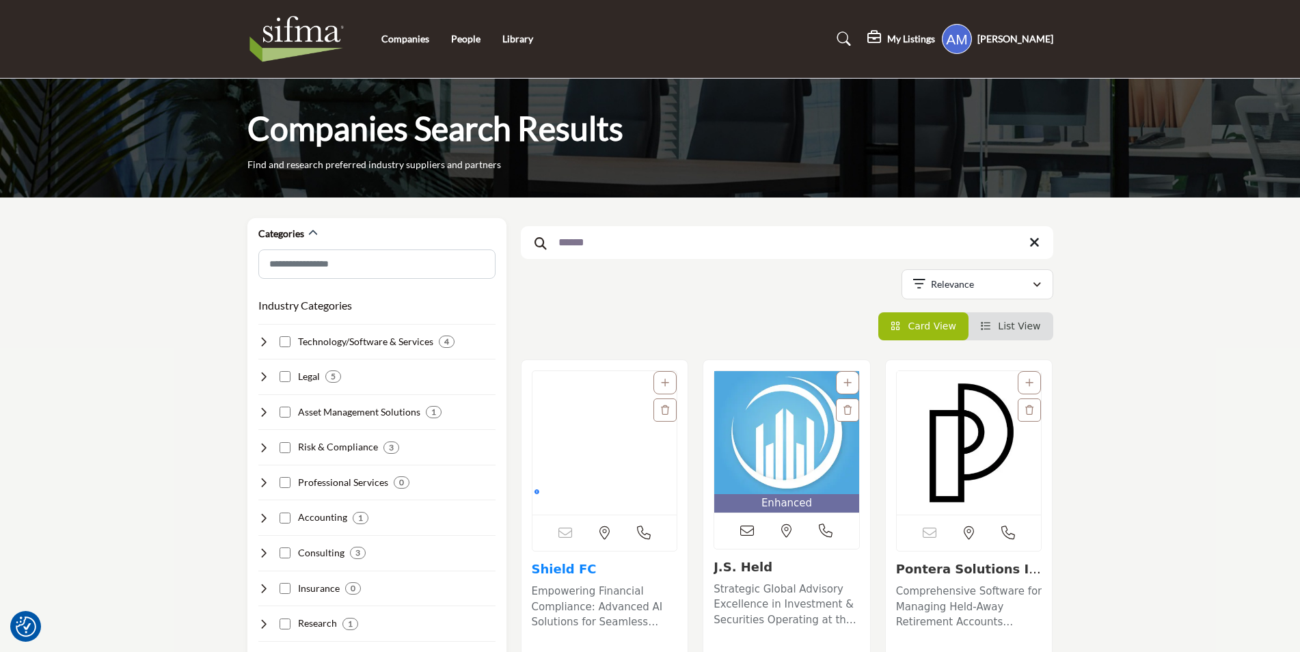
type input "******"
click at [558, 575] on link "Shield FC" at bounding box center [564, 569] width 65 height 14
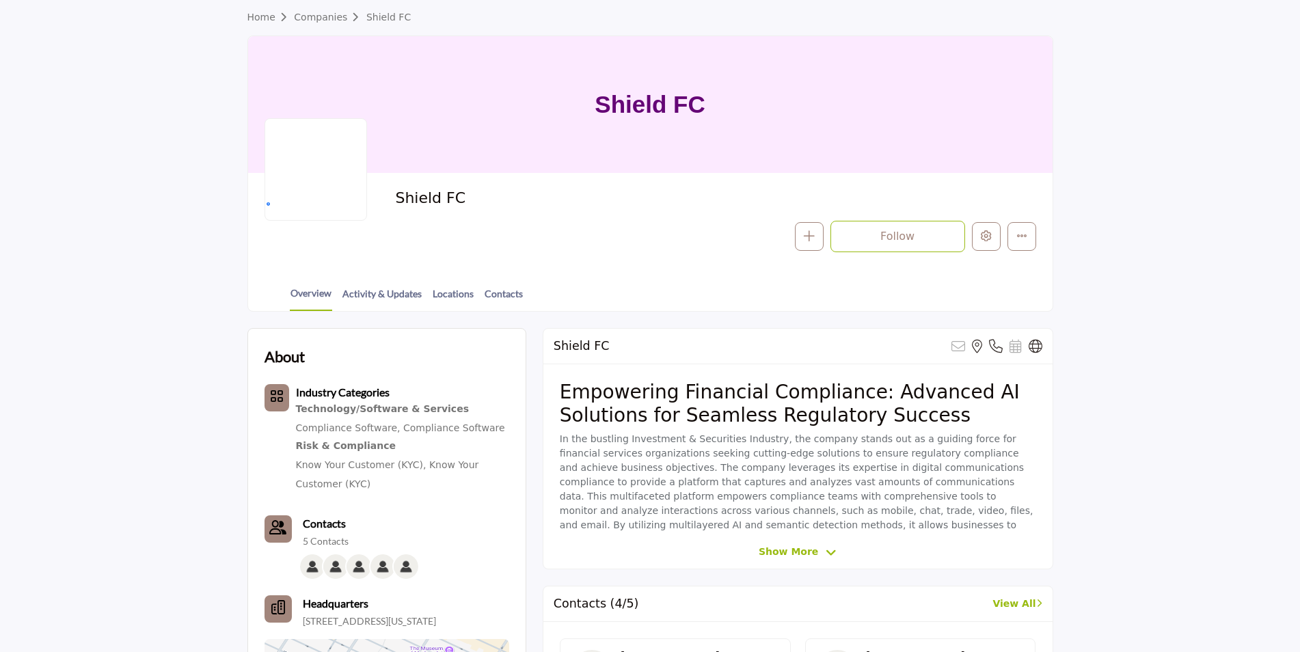
scroll to position [137, 0]
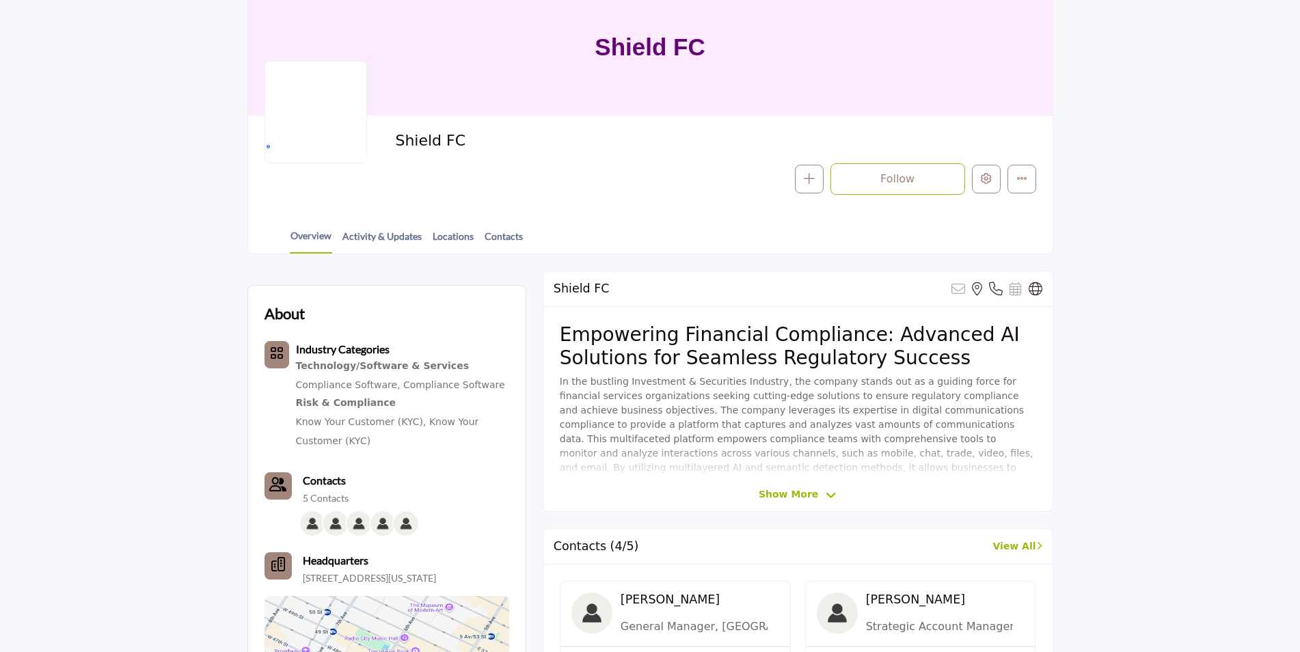
click at [805, 494] on span "Show More" at bounding box center [787, 494] width 59 height 14
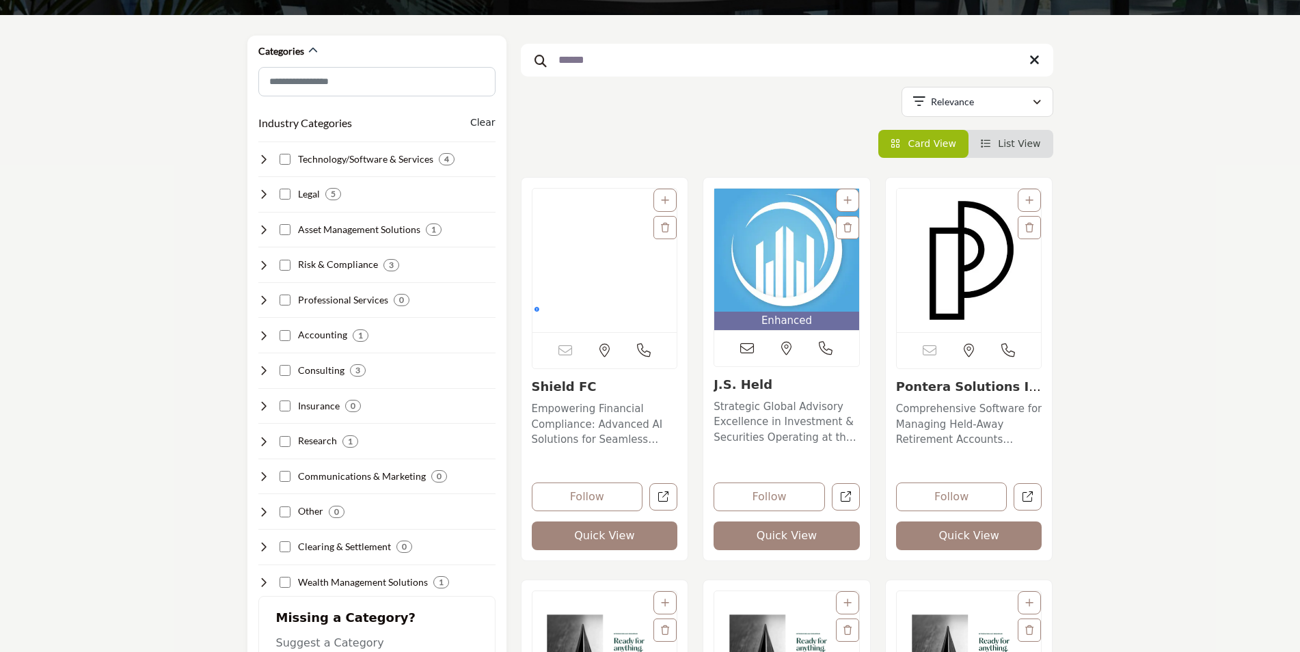
scroll to position [205, 0]
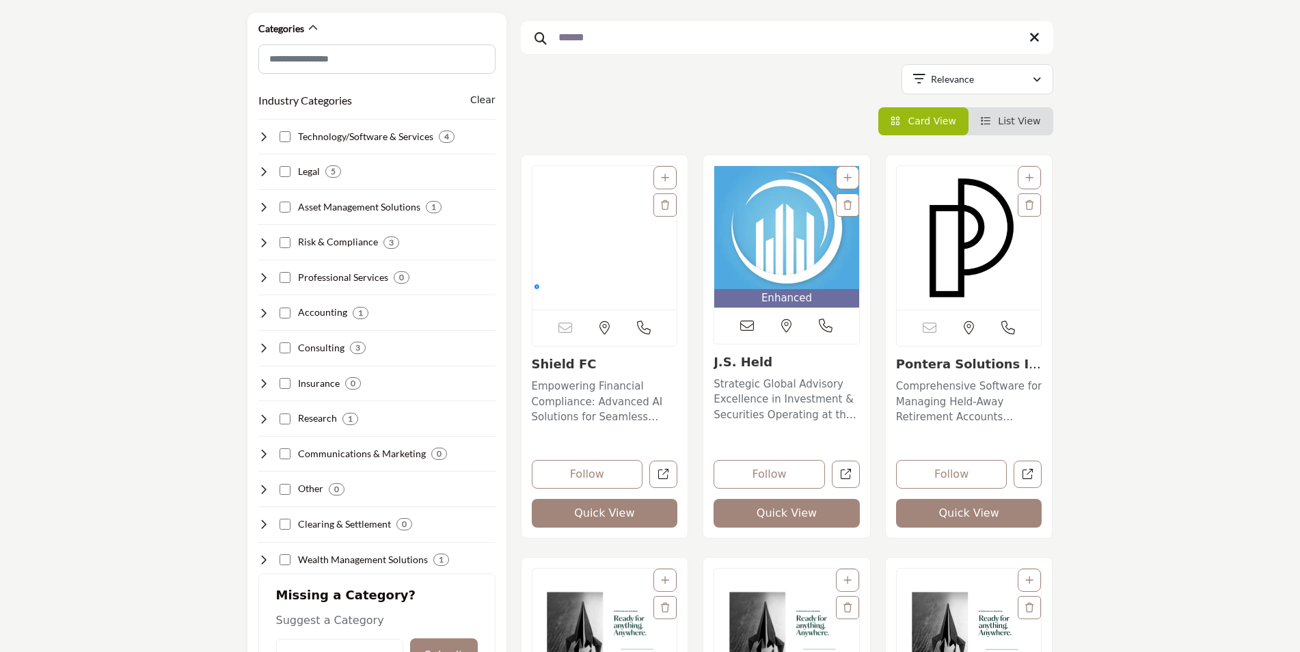
click at [1040, 39] on input "******" at bounding box center [787, 37] width 532 height 33
drag, startPoint x: 1035, startPoint y: 37, endPoint x: 1016, endPoint y: 116, distance: 81.5
click at [1035, 37] on icon at bounding box center [1034, 38] width 10 height 14
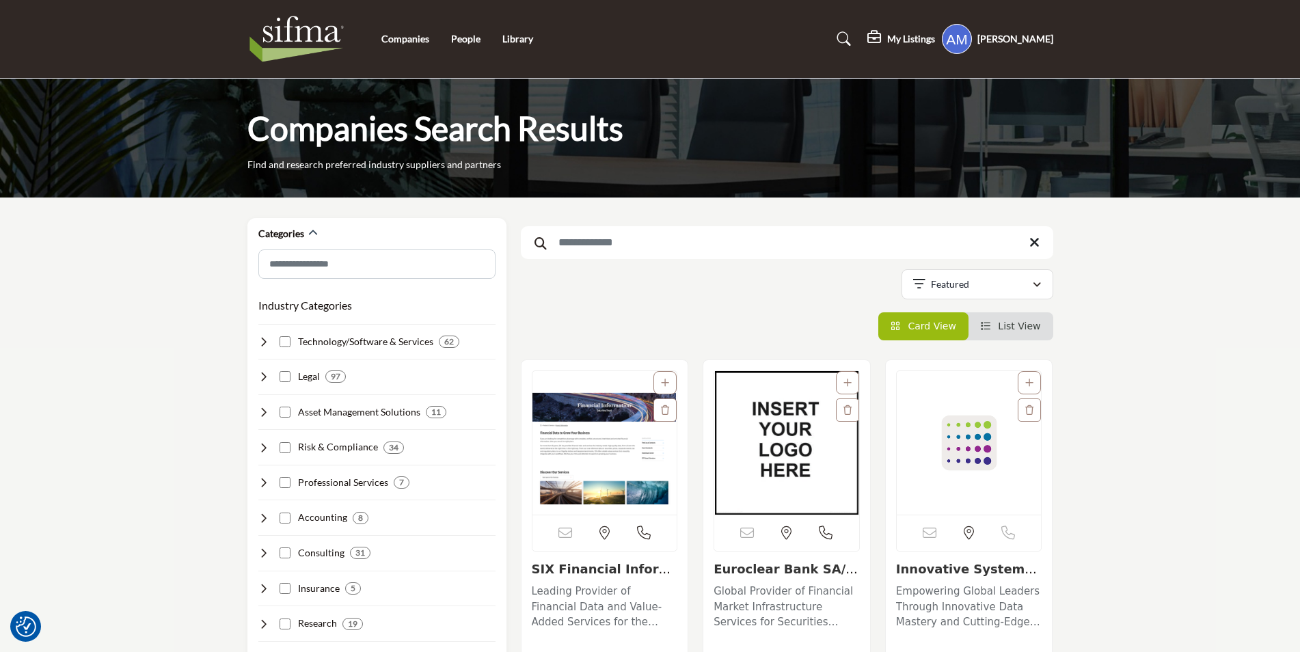
click at [637, 247] on input "Search Keyword" at bounding box center [787, 242] width 532 height 33
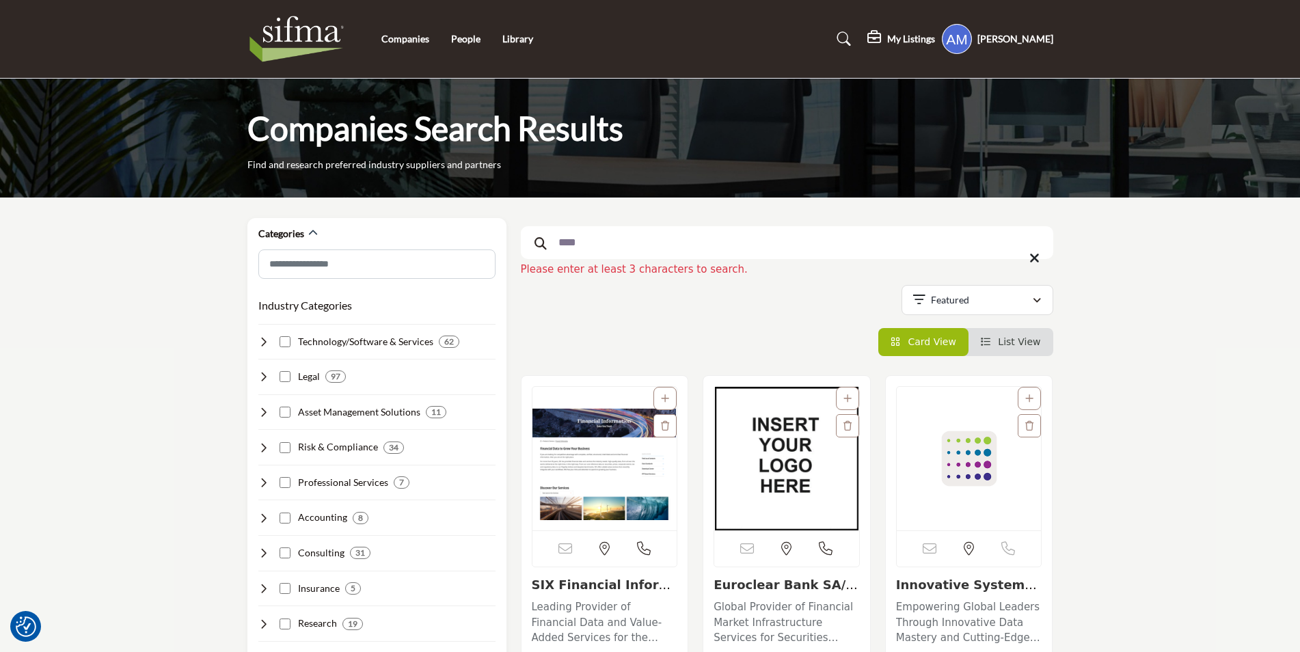
type input "****"
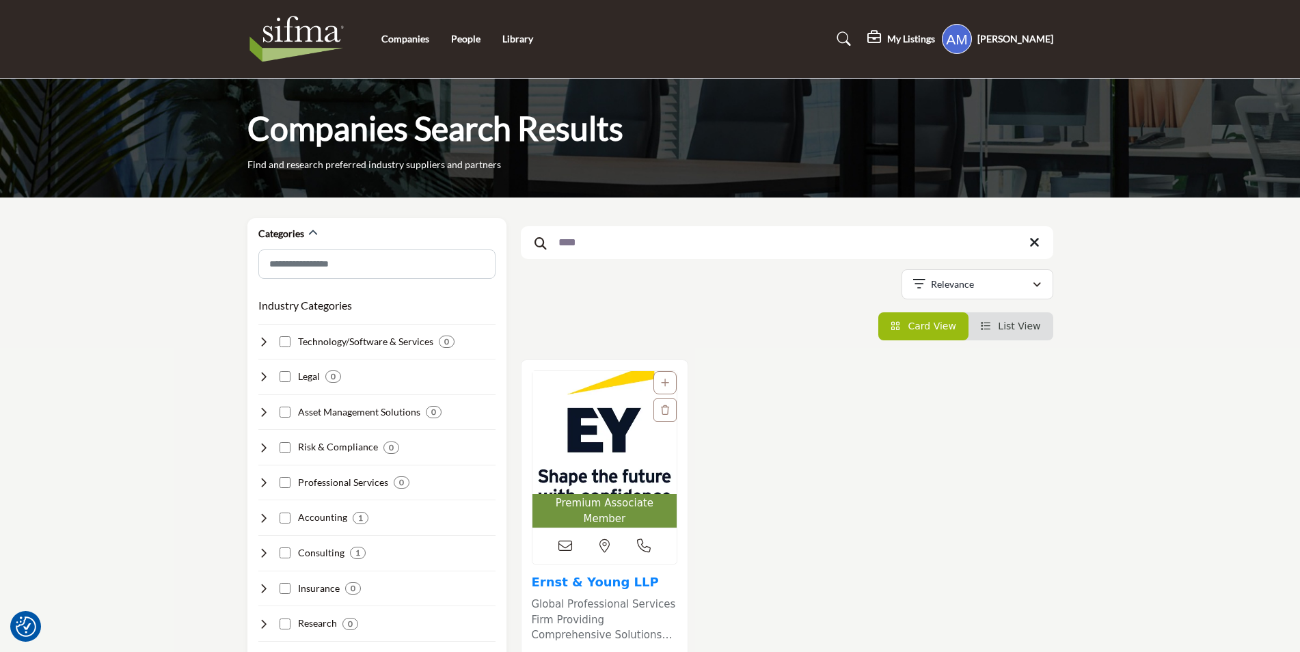
click at [558, 575] on link "Ernst & Young LLP" at bounding box center [595, 582] width 127 height 14
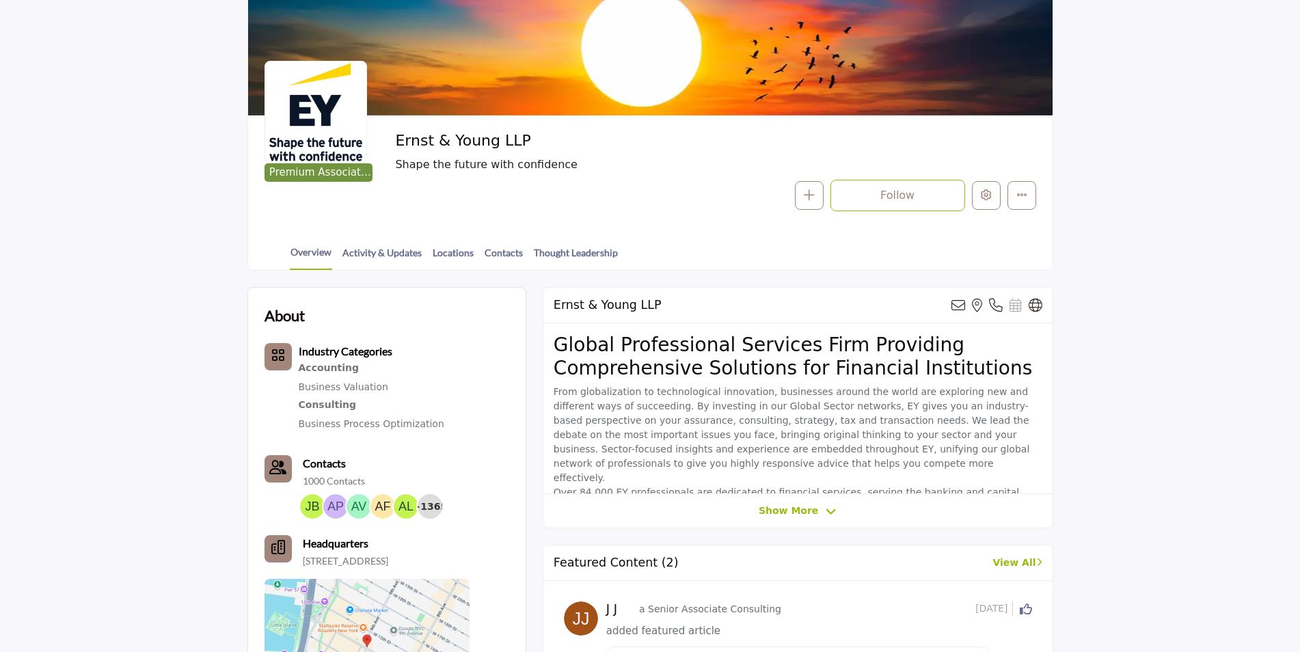
scroll to position [137, 0]
click at [0, 0] on div at bounding box center [0, 0] width 0 height 0
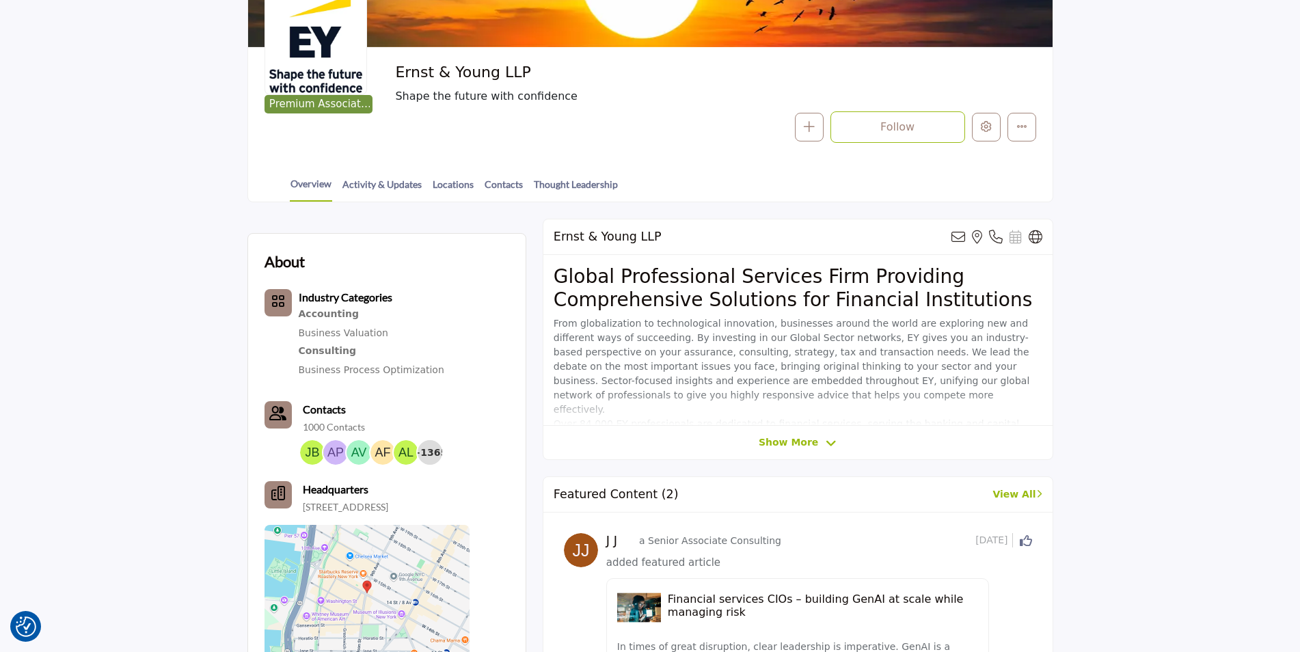
scroll to position [0, 0]
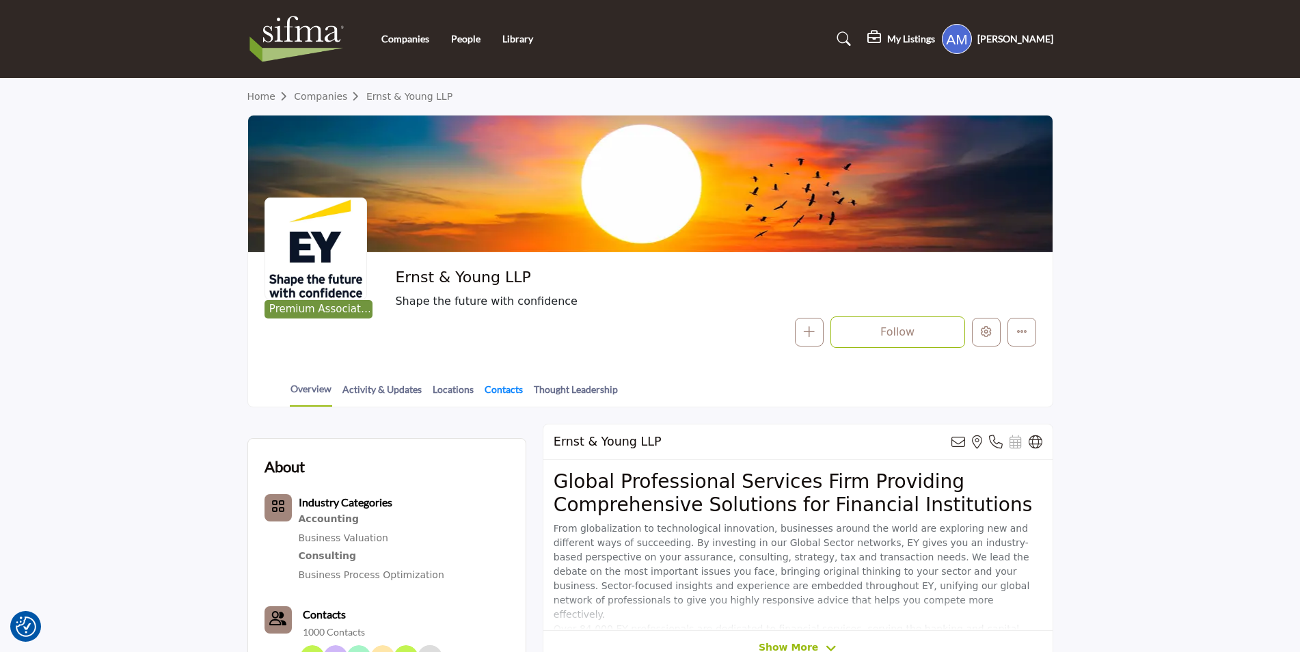
click at [489, 392] on link "Contacts" at bounding box center [504, 394] width 40 height 24
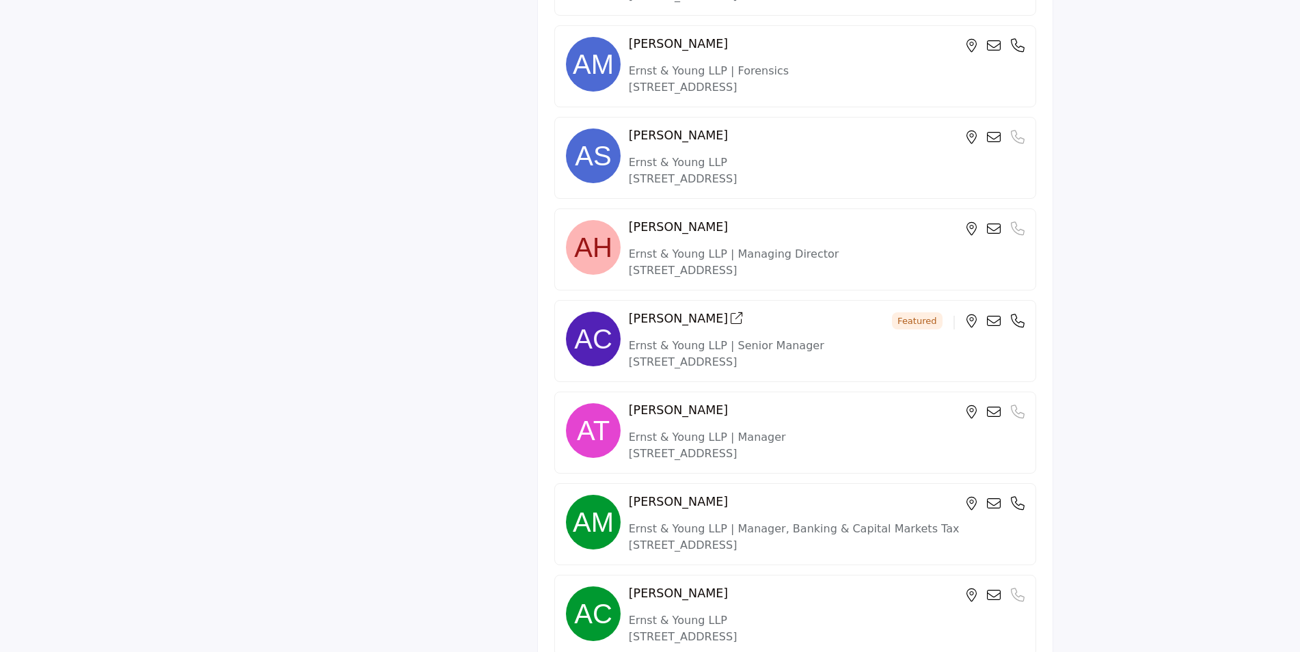
scroll to position [1093, 0]
click at [661, 323] on h4 "[PERSON_NAME]" at bounding box center [686, 319] width 114 height 14
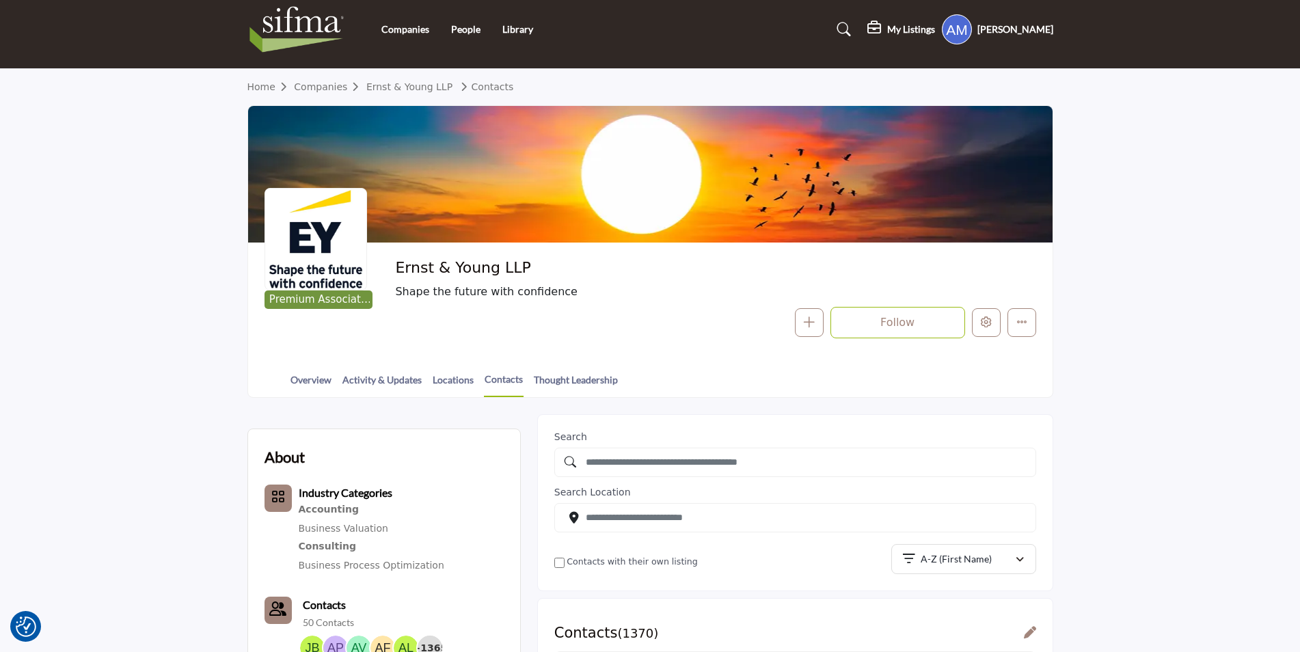
scroll to position [0, 0]
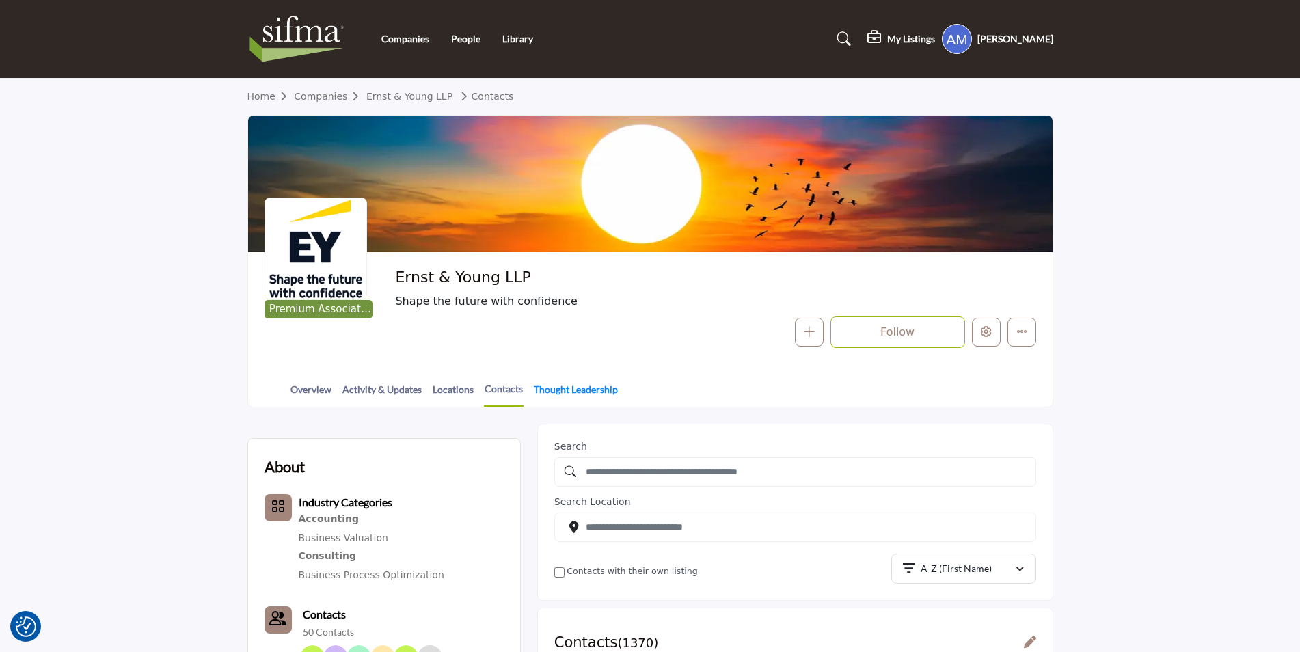
click at [560, 385] on link "Thought Leadership" at bounding box center [575, 394] width 85 height 24
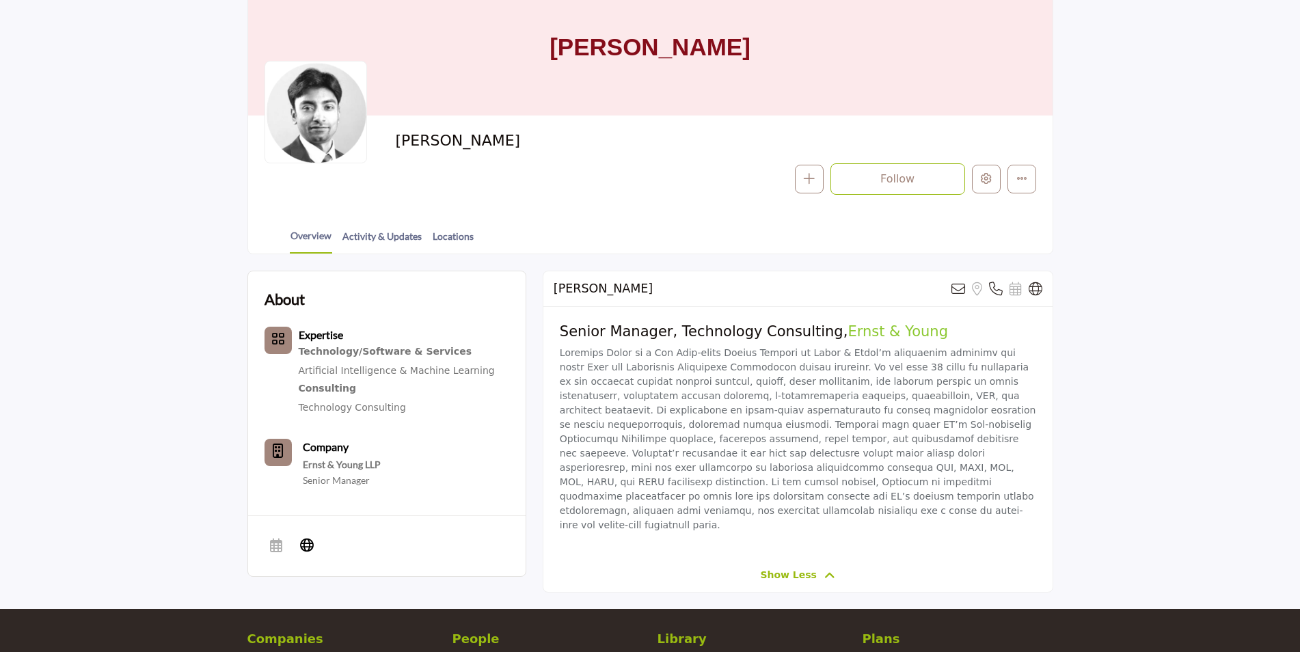
scroll to position [137, 0]
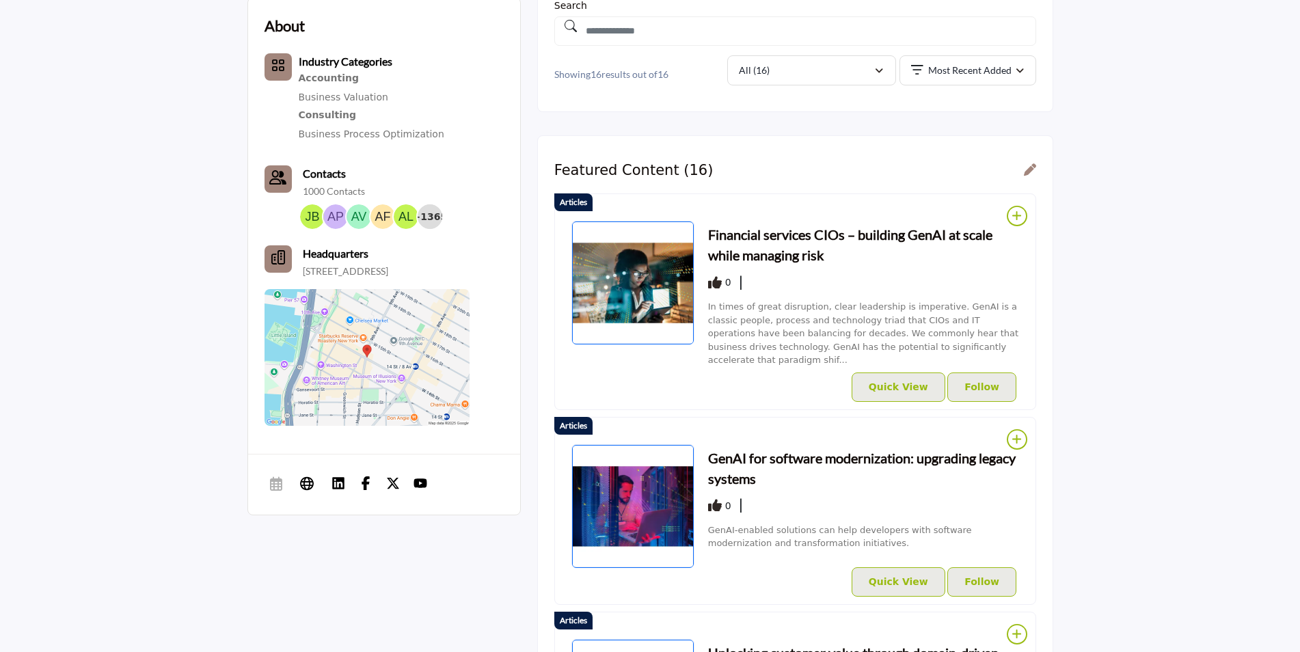
scroll to position [410, 0]
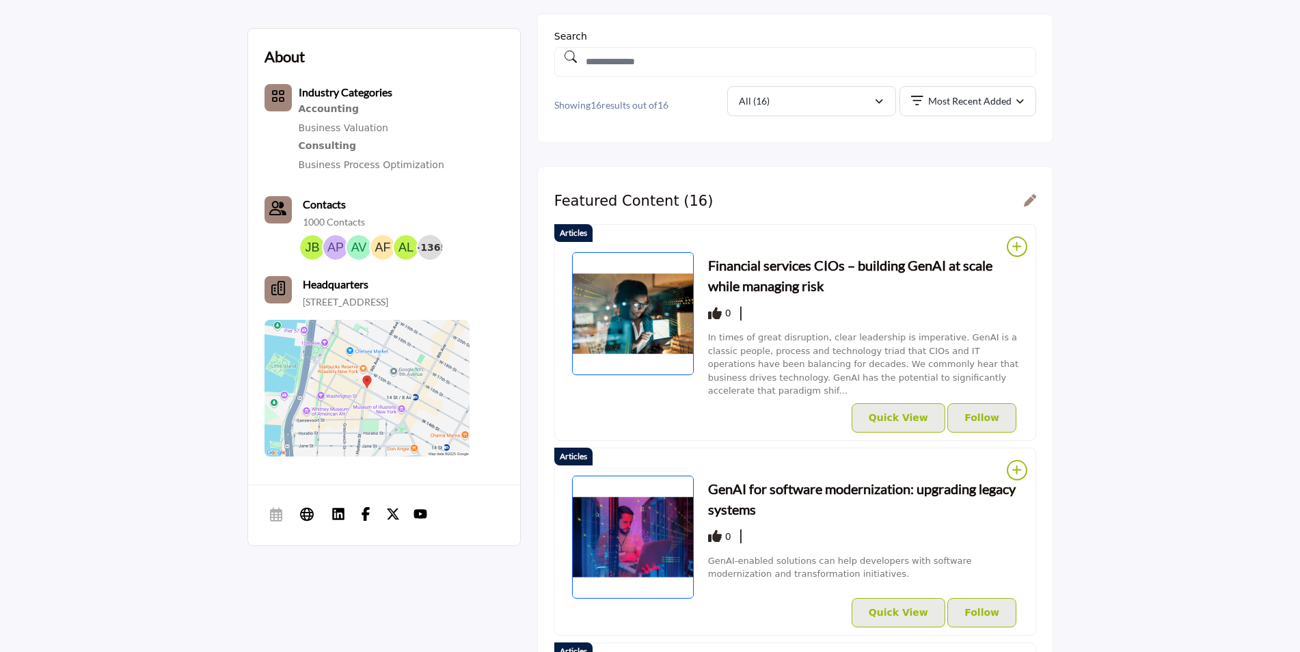
click at [751, 271] on h3 "Financial services CIOs – building GenAI at scale while managing risk" at bounding box center [863, 275] width 311 height 41
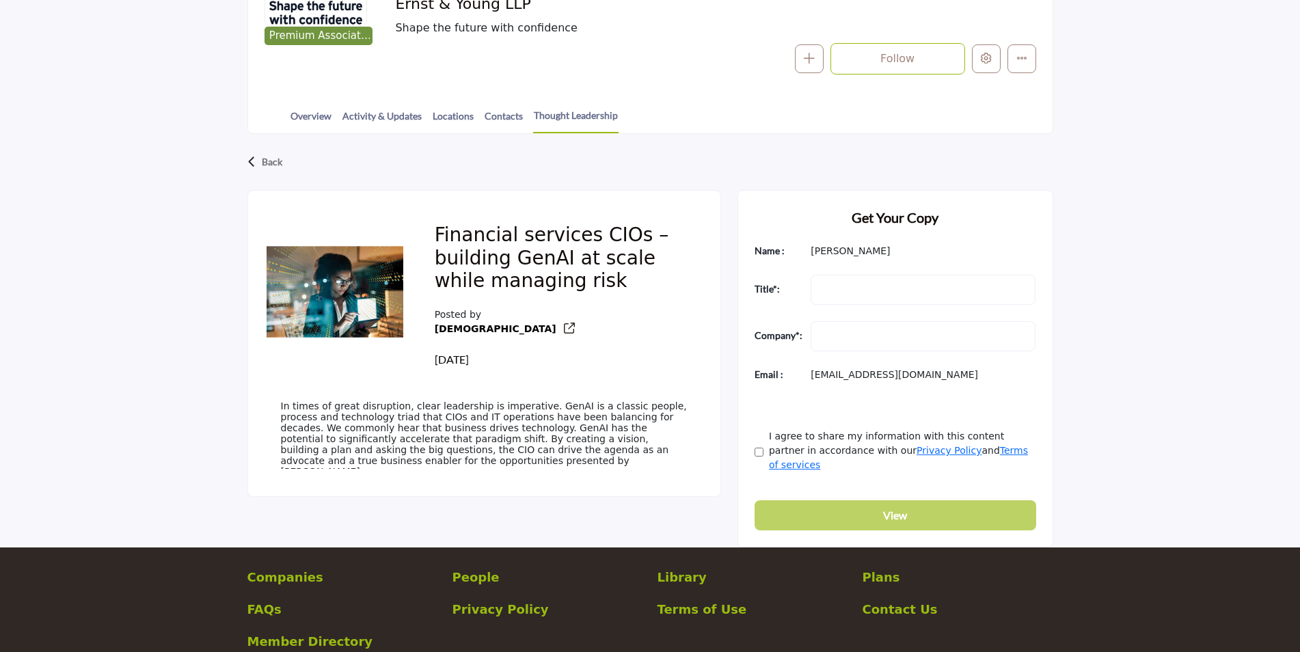
scroll to position [273, 0]
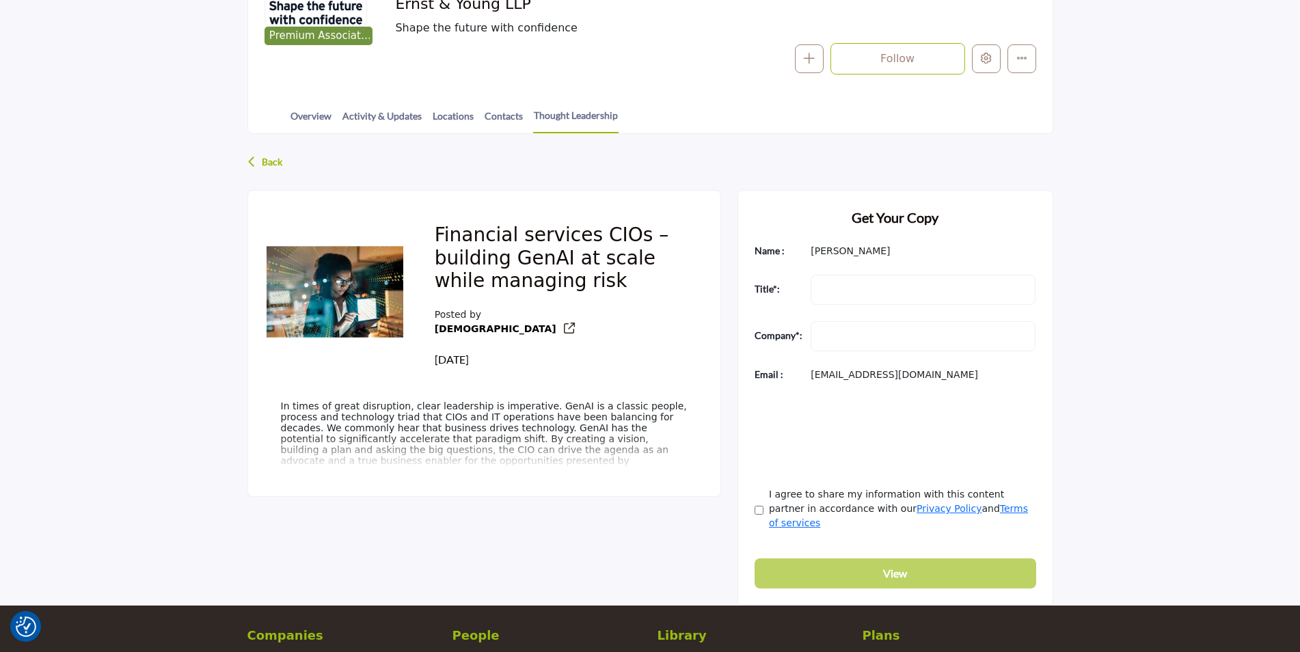
click at [264, 165] on p "Back" at bounding box center [272, 162] width 20 height 25
click at [272, 165] on p "Back" at bounding box center [272, 162] width 20 height 25
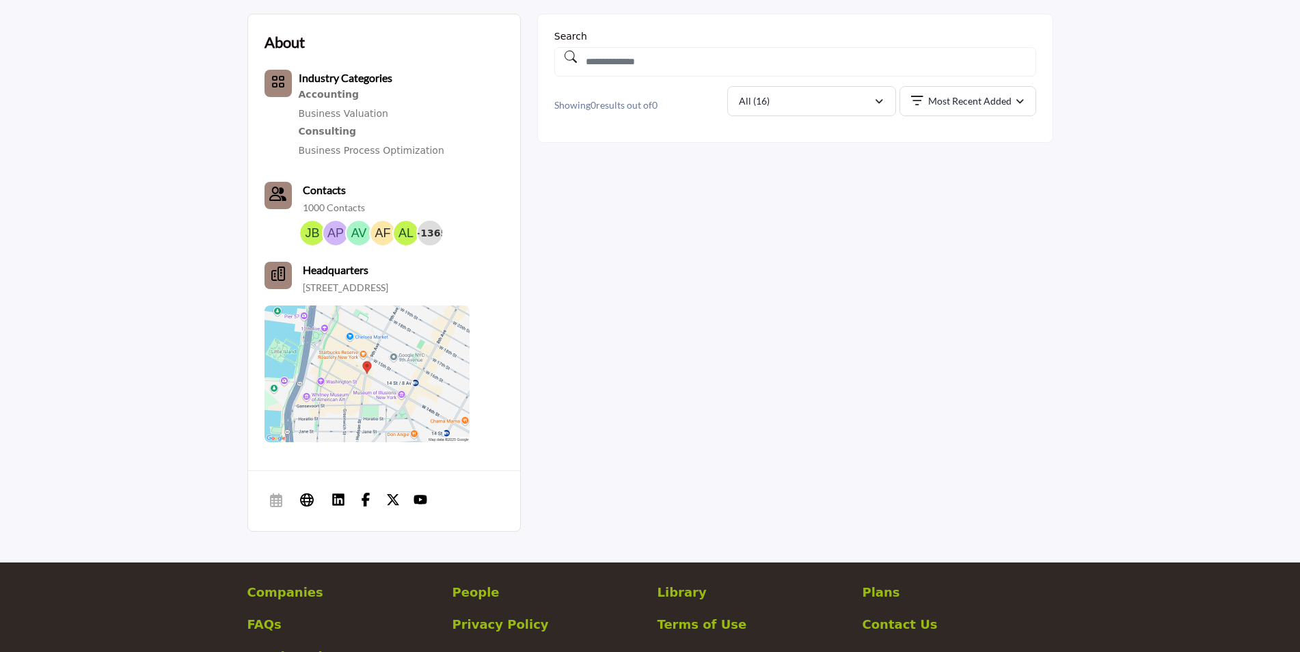
scroll to position [273, 0]
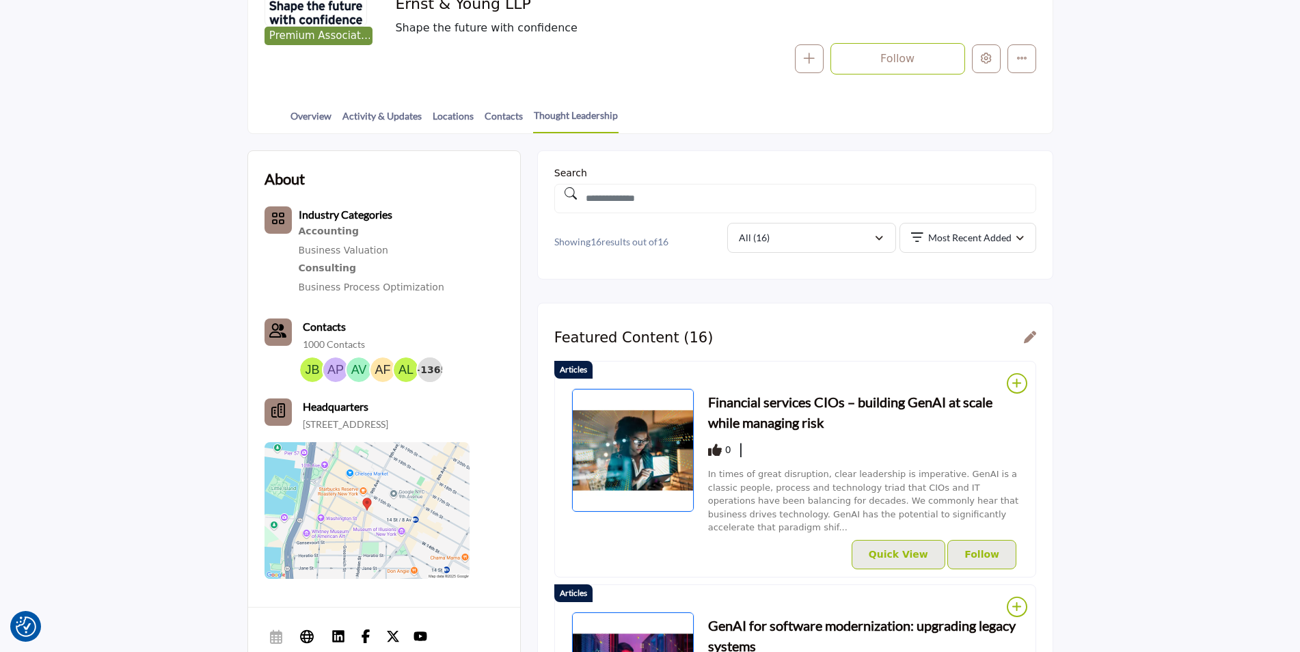
click at [1032, 336] on icon at bounding box center [1030, 337] width 12 height 12
click at [1032, 335] on icon at bounding box center [1030, 337] width 12 height 12
click at [1025, 338] on icon at bounding box center [1030, 337] width 12 height 12
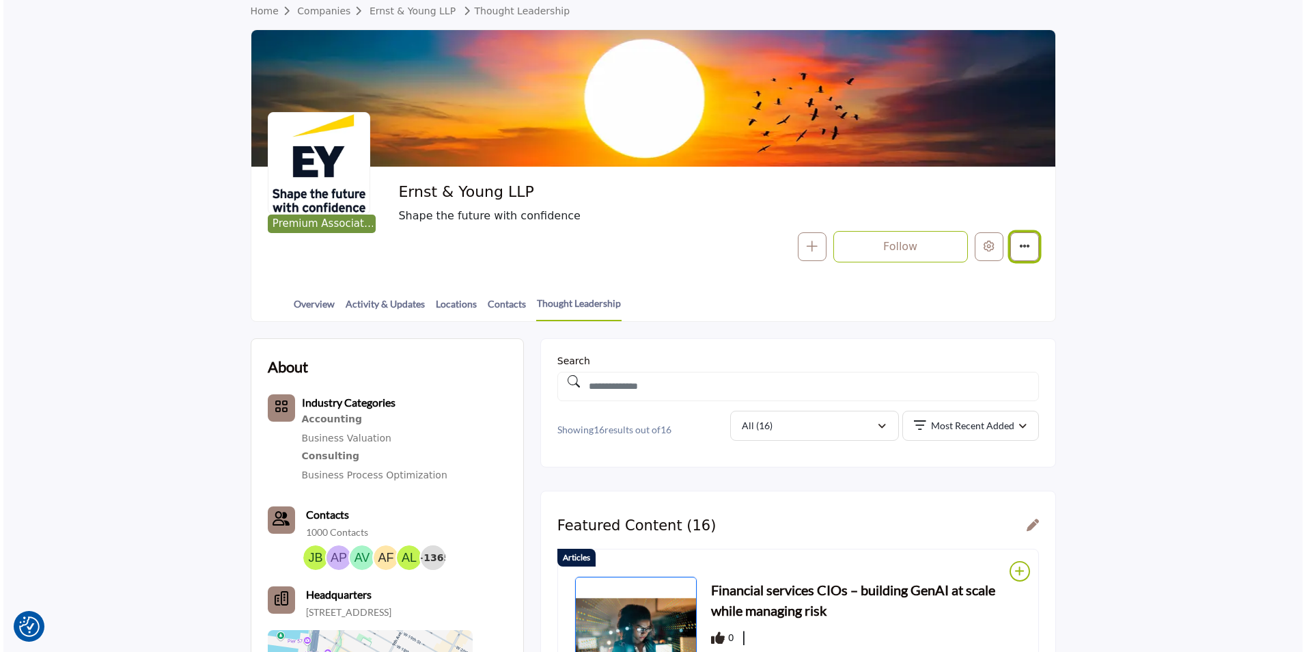
scroll to position [68, 0]
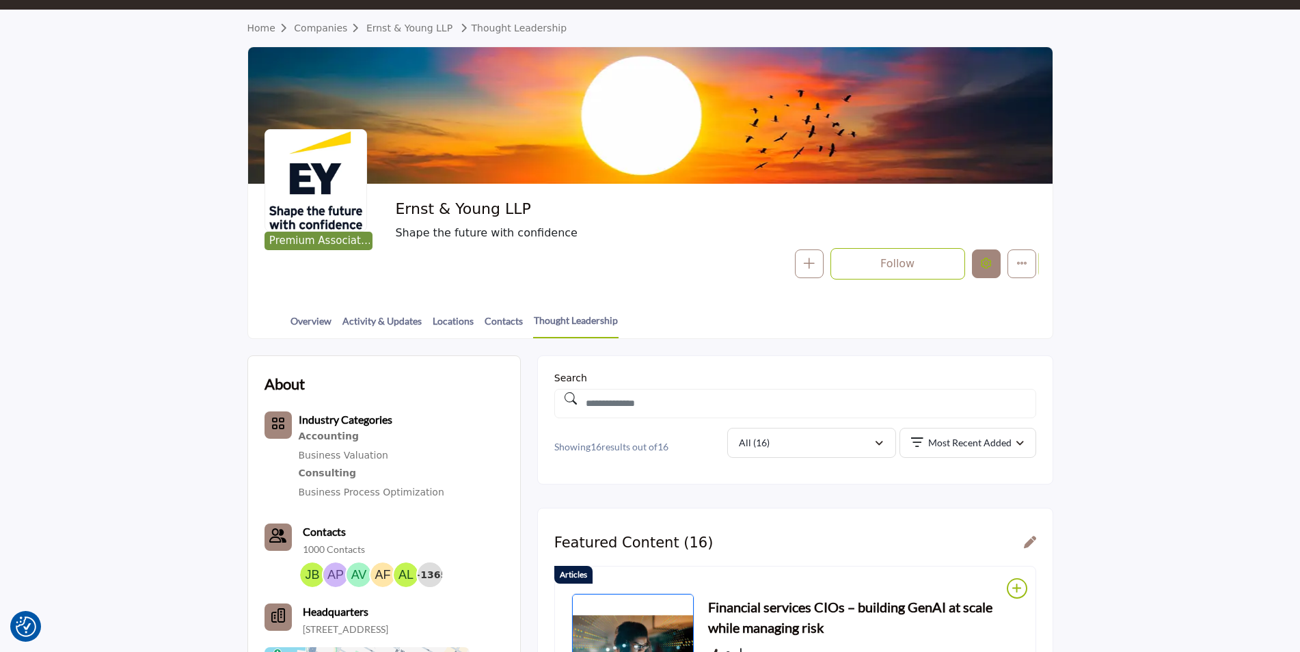
click at [978, 260] on button "Edit company" at bounding box center [986, 263] width 29 height 29
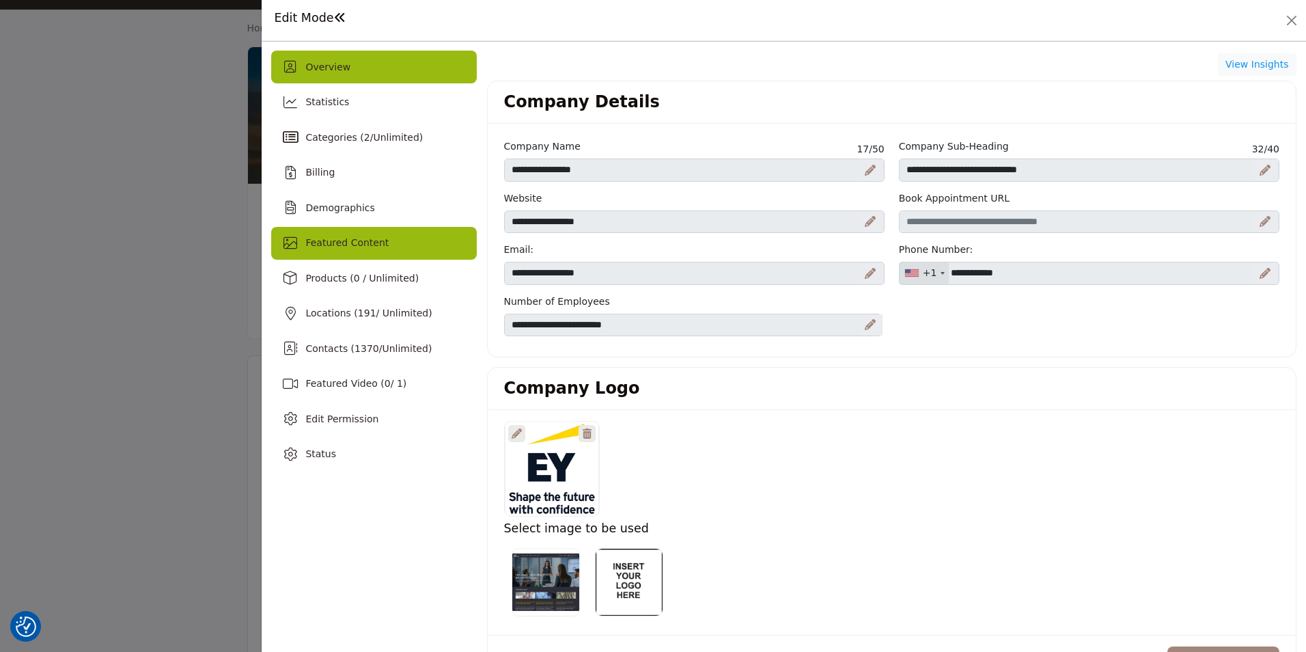
click at [379, 244] on span "Featured Content" at bounding box center [346, 242] width 83 height 11
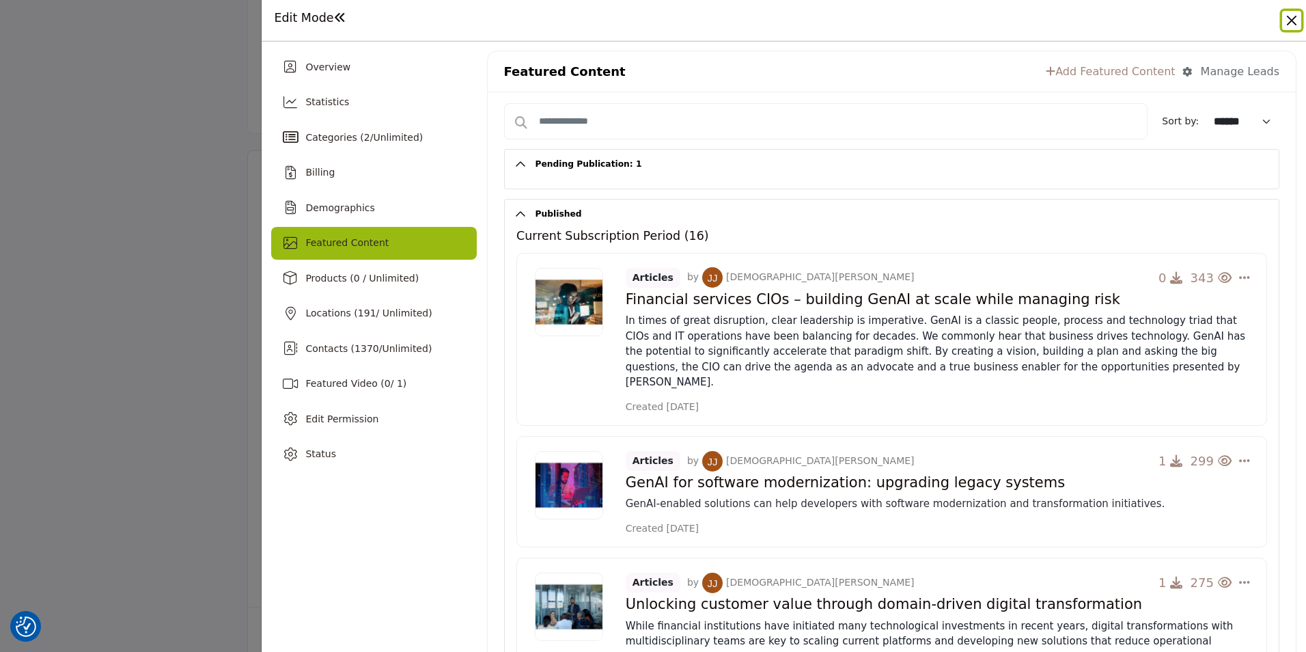
click at [1287, 22] on button "Close" at bounding box center [1292, 20] width 19 height 19
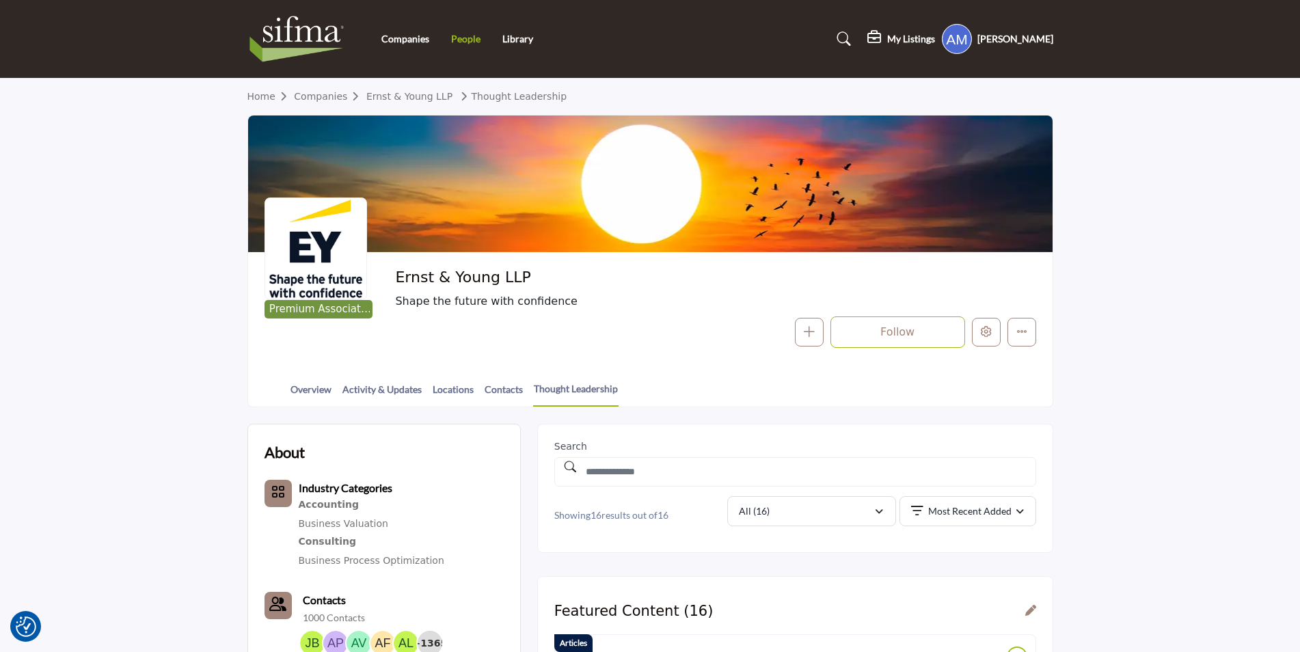
click at [465, 40] on link "People" at bounding box center [465, 39] width 29 height 12
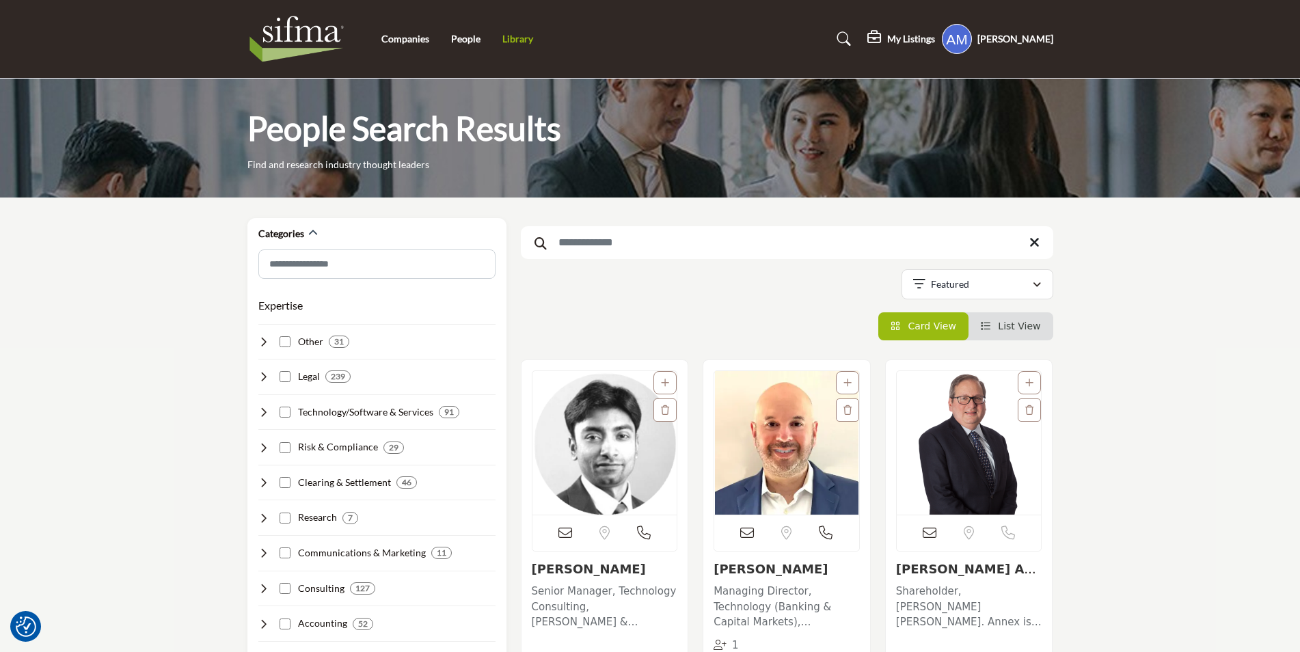
click at [530, 40] on link "Library" at bounding box center [517, 39] width 31 height 12
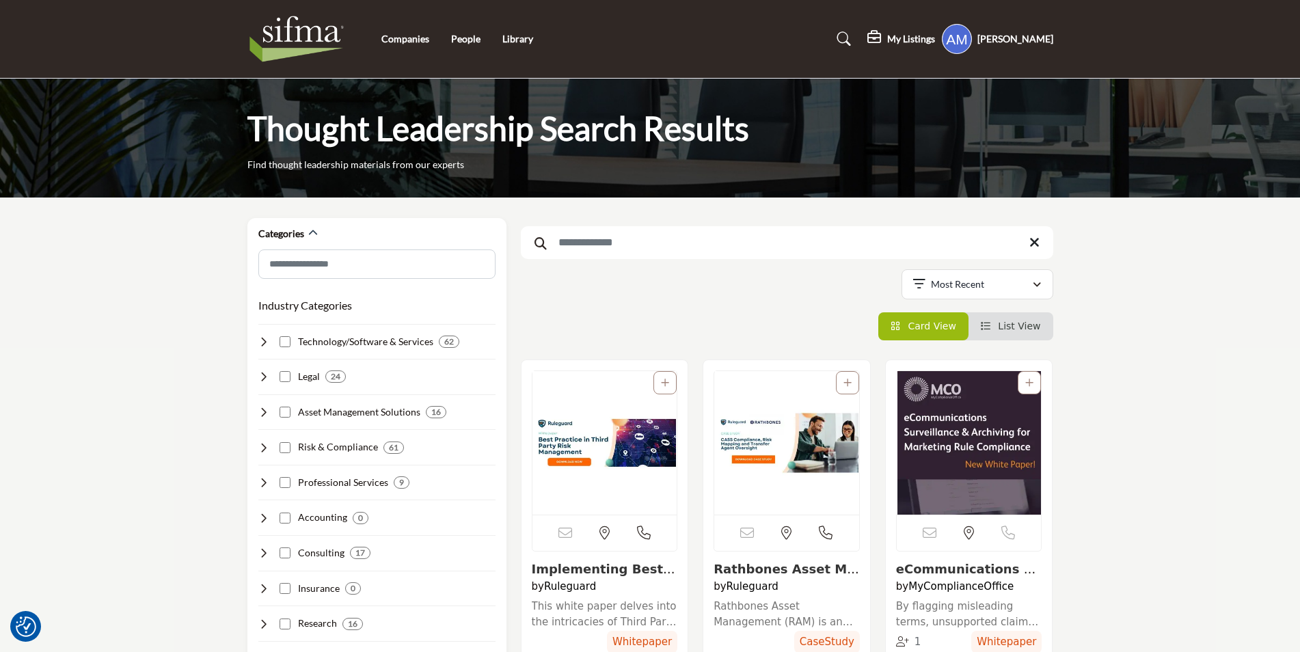
click at [301, 42] on img at bounding box center [300, 39] width 106 height 55
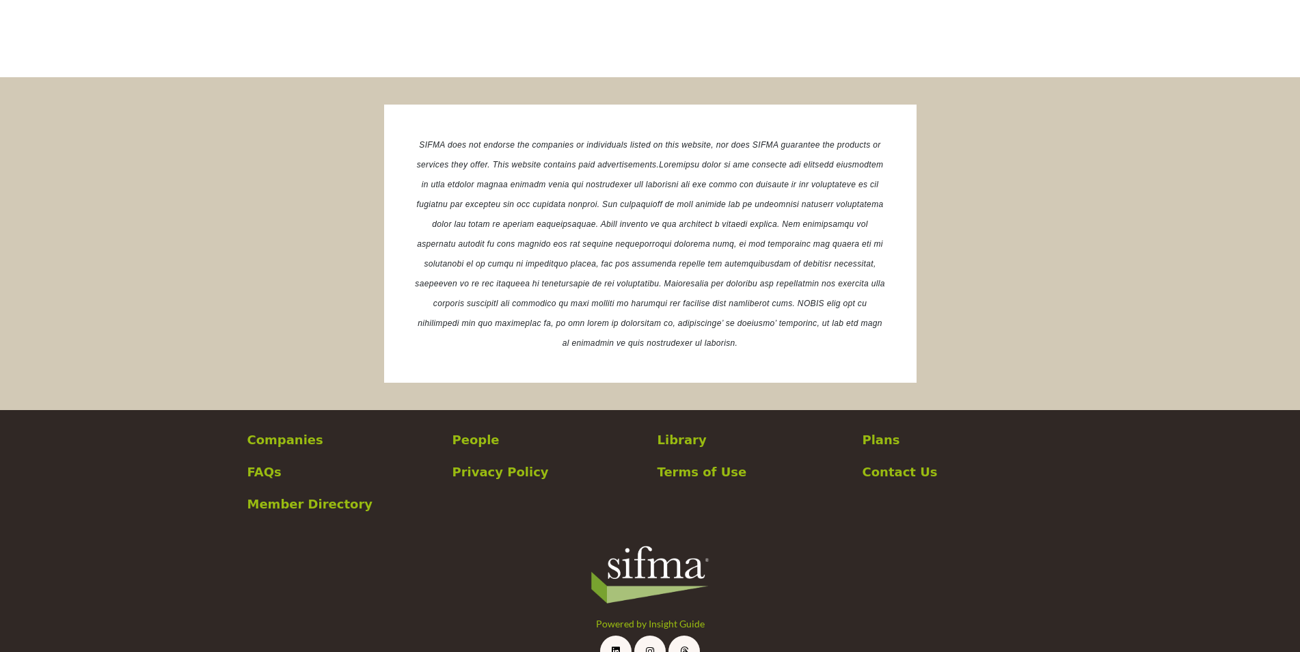
scroll to position [2584, 0]
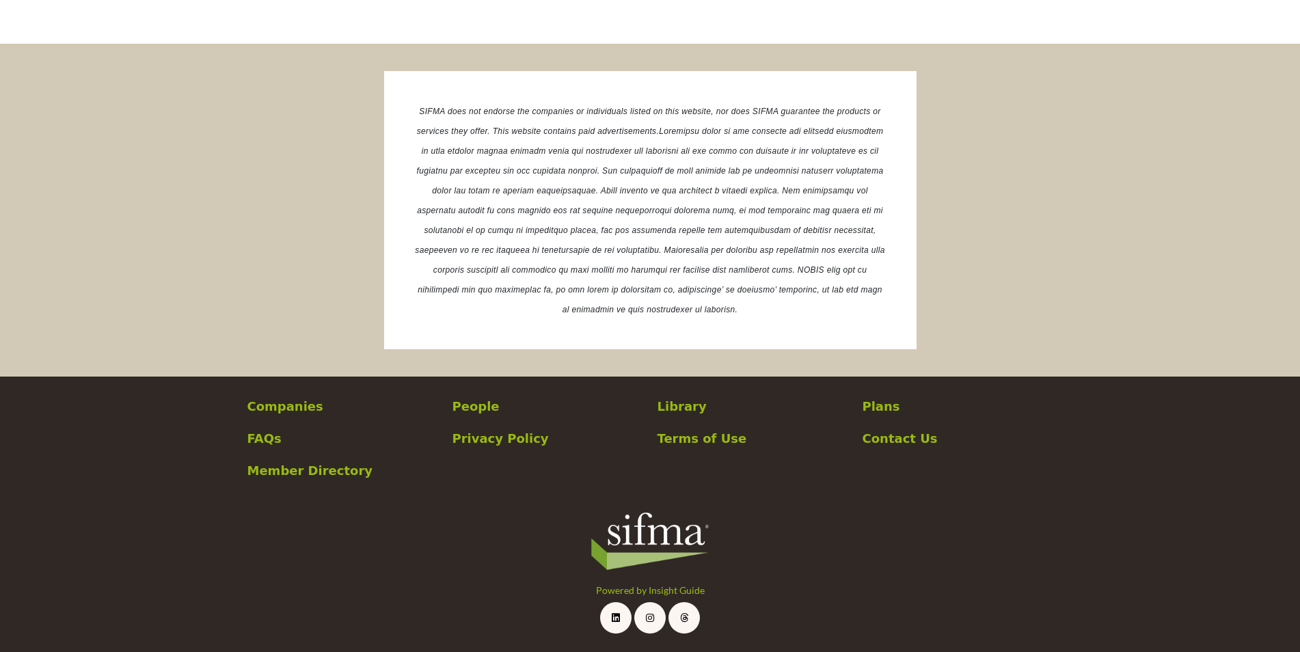
click at [895, 410] on p "Plans" at bounding box center [957, 406] width 191 height 18
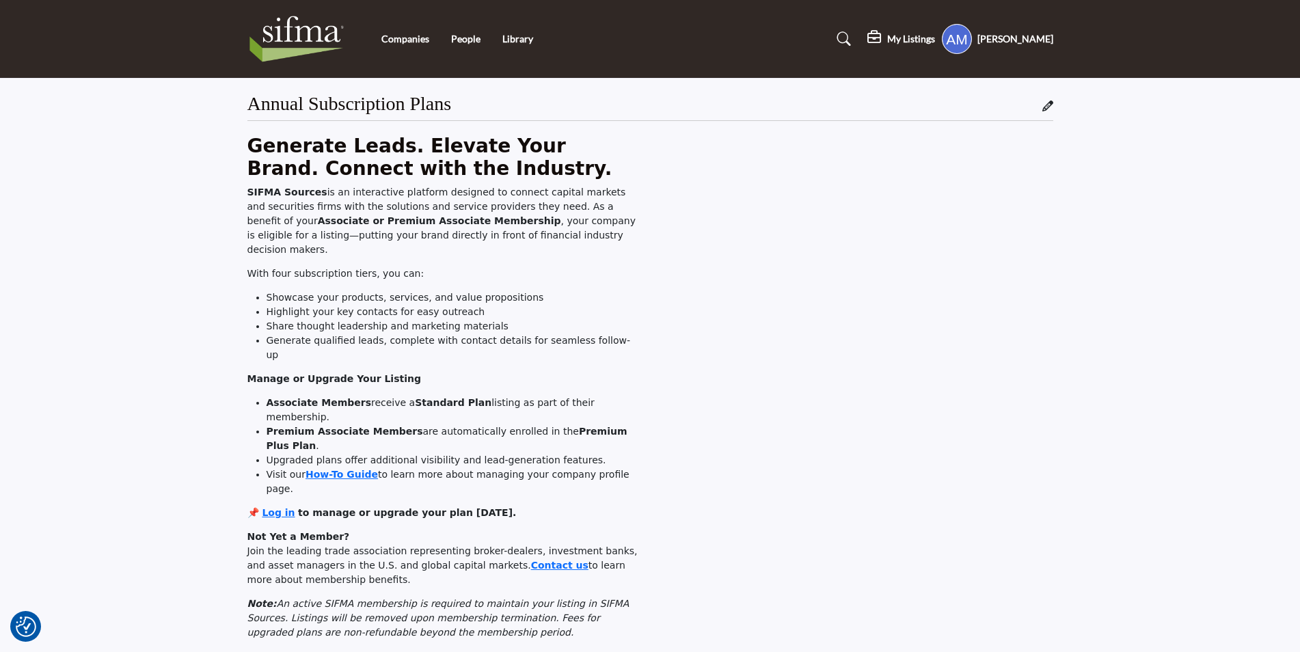
click at [295, 32] on img at bounding box center [300, 39] width 106 height 55
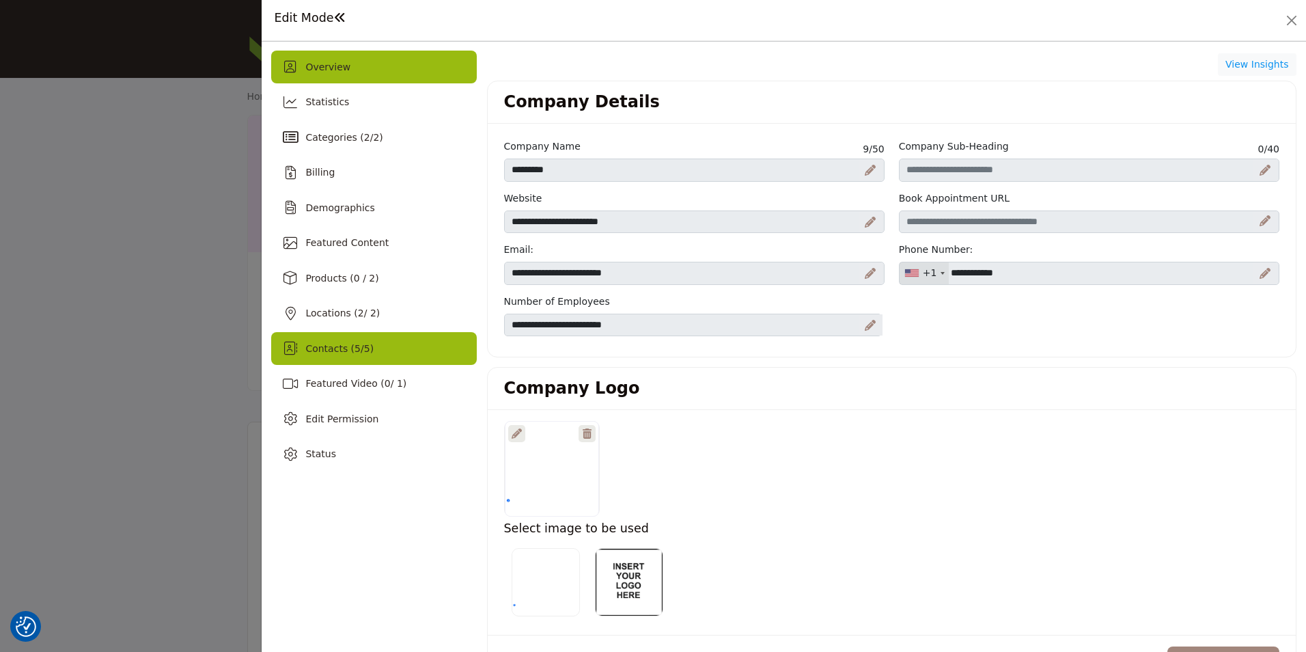
click at [390, 338] on div "Contacts ( 5 / 5 )" at bounding box center [373, 348] width 205 height 33
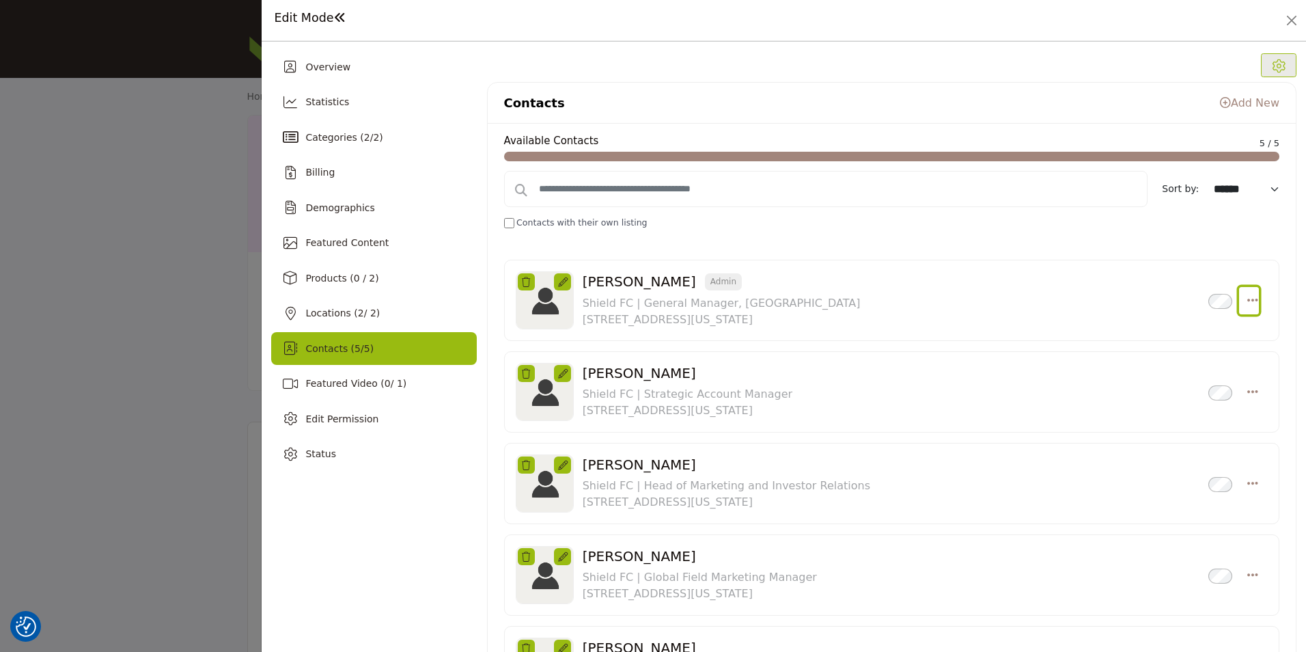
click at [1250, 299] on icon "Select Droddown options" at bounding box center [1253, 300] width 11 height 12
click at [1193, 357] on link "Delete" at bounding box center [1187, 365] width 133 height 25
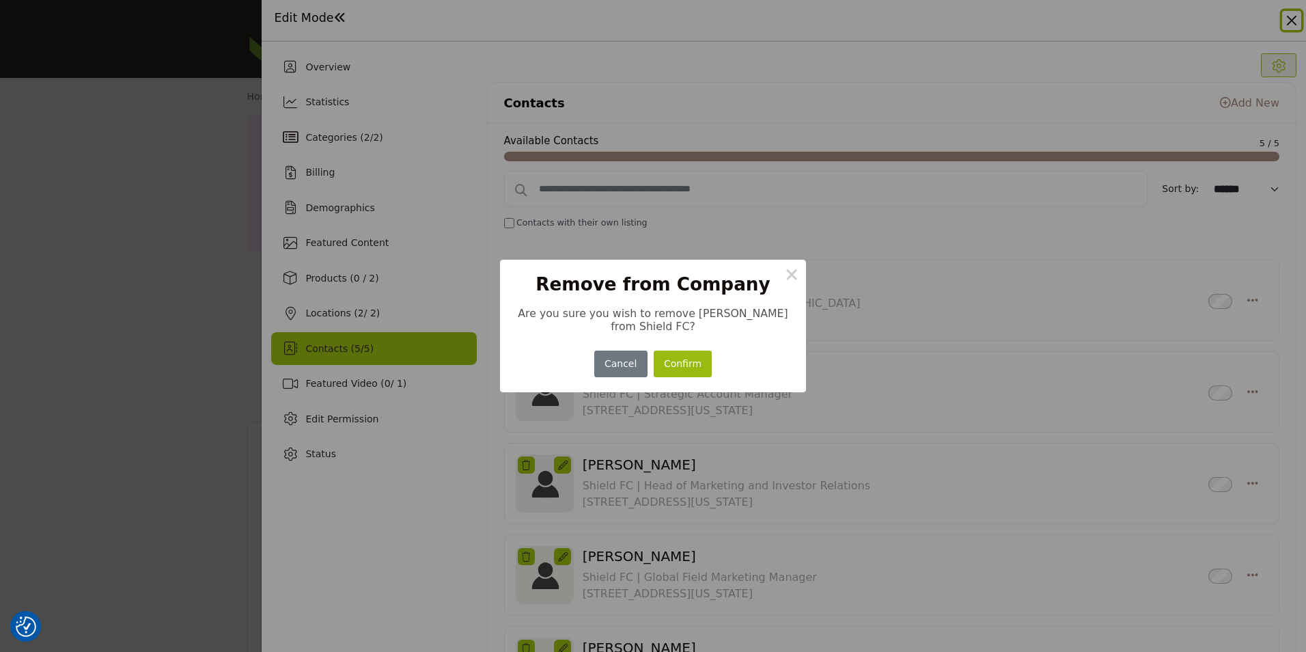
click at [681, 368] on button "Confirm" at bounding box center [683, 364] width 59 height 27
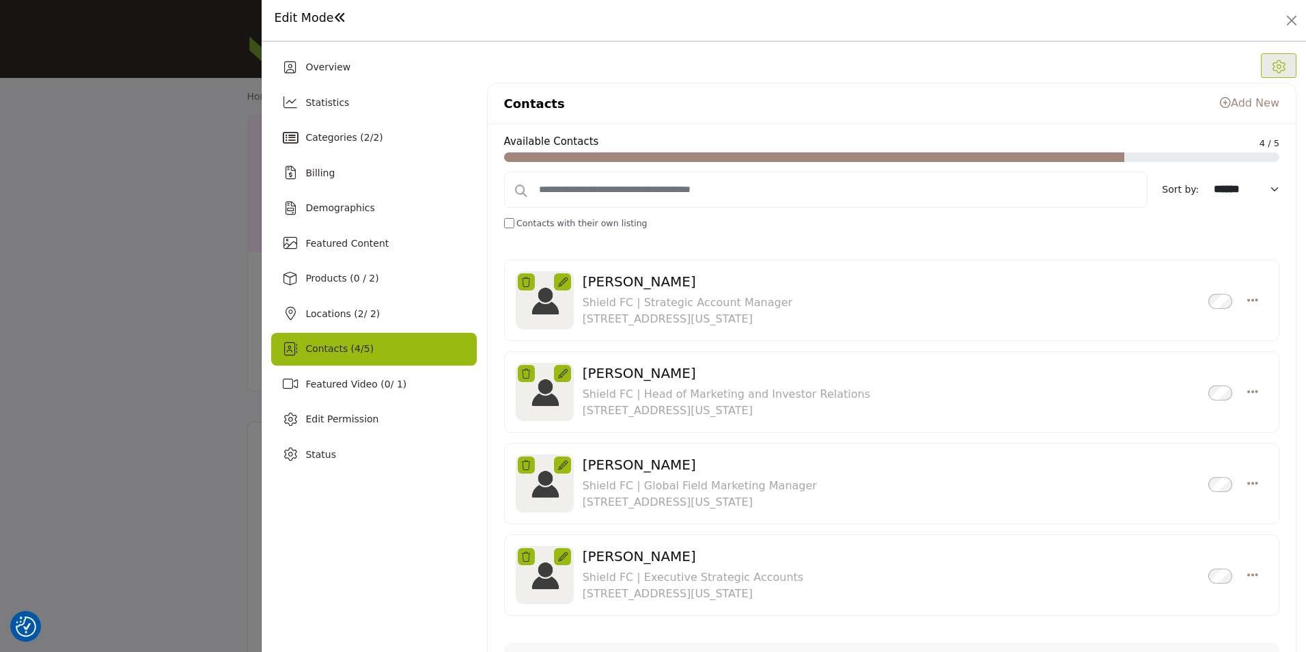
click at [141, 133] on div at bounding box center [653, 326] width 1306 height 652
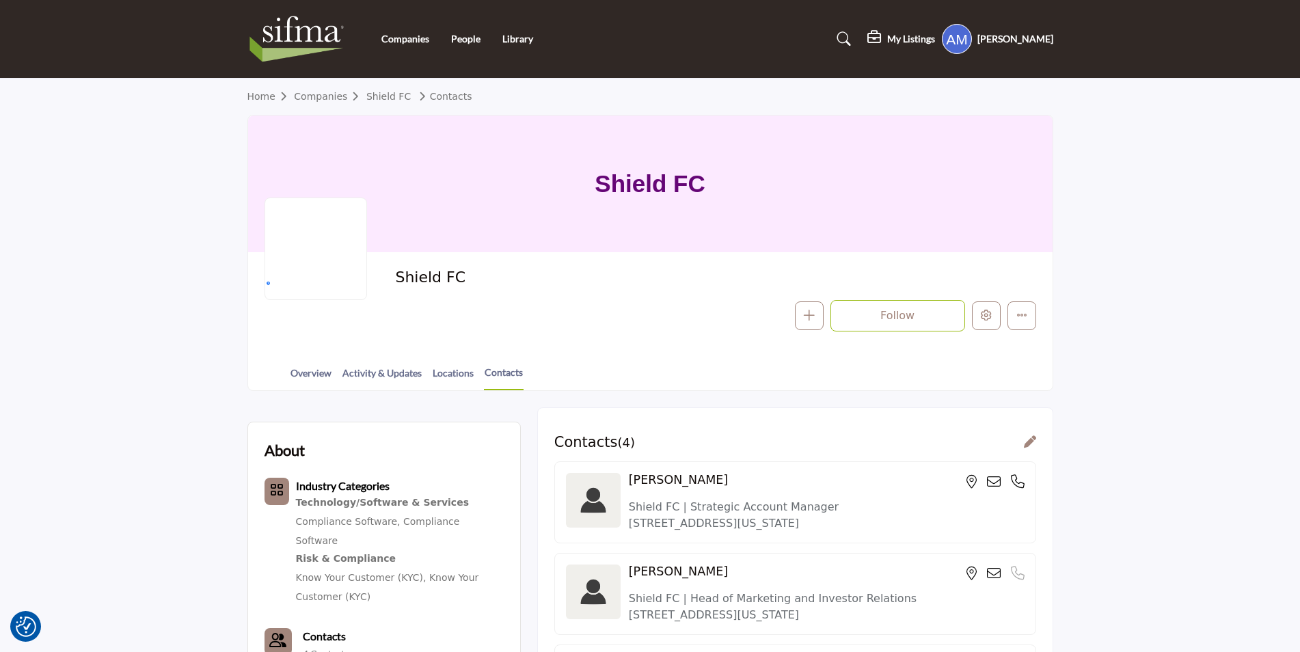
drag, startPoint x: 808, startPoint y: 1, endPoint x: 116, endPoint y: 353, distance: 776.5
click at [115, 353] on section "Home Companies Shield FC Contacts Shield FC Shield FC Follow Following Message …" at bounding box center [650, 235] width 1300 height 312
click at [309, 375] on link "Overview" at bounding box center [311, 378] width 42 height 24
